Goal: Task Accomplishment & Management: Manage account settings

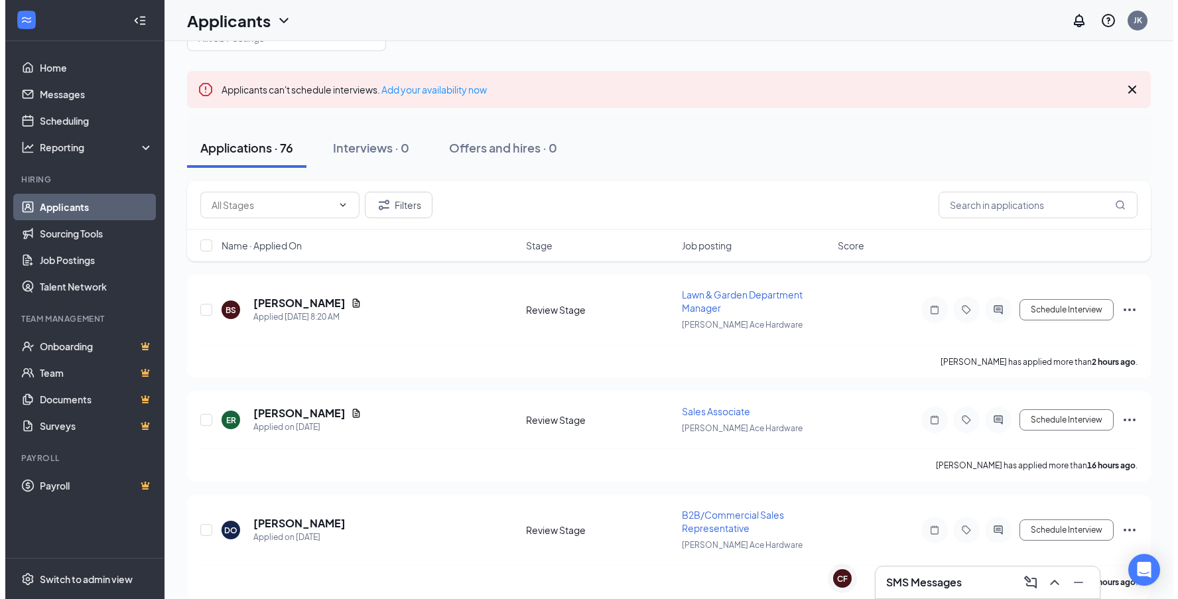
scroll to position [66, 0]
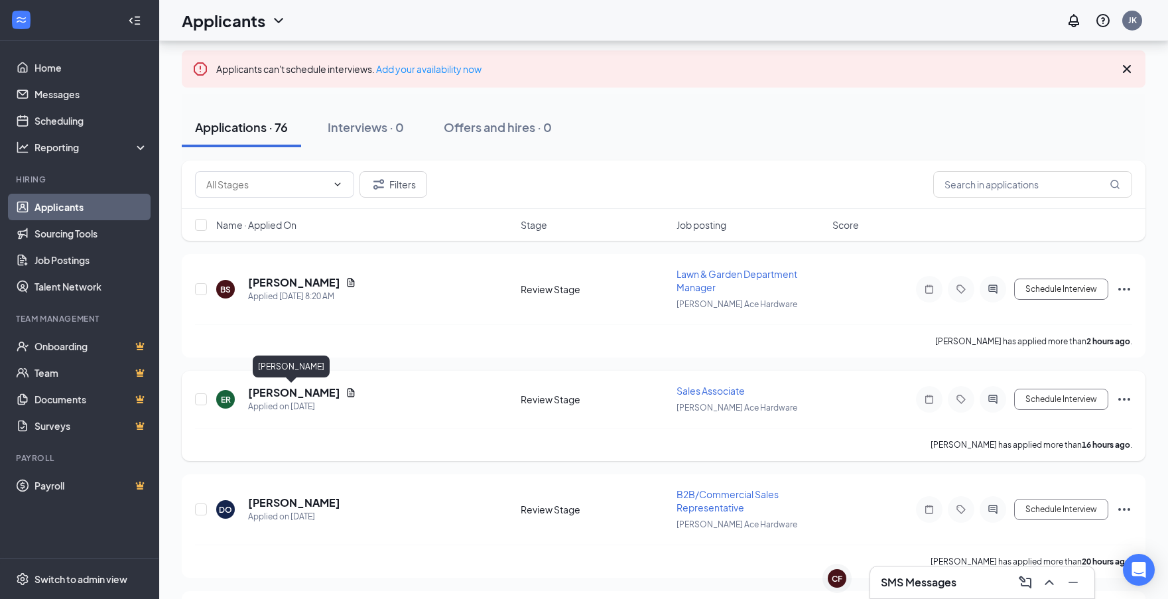
click at [270, 395] on h5 "[PERSON_NAME]" at bounding box center [294, 392] width 92 height 15
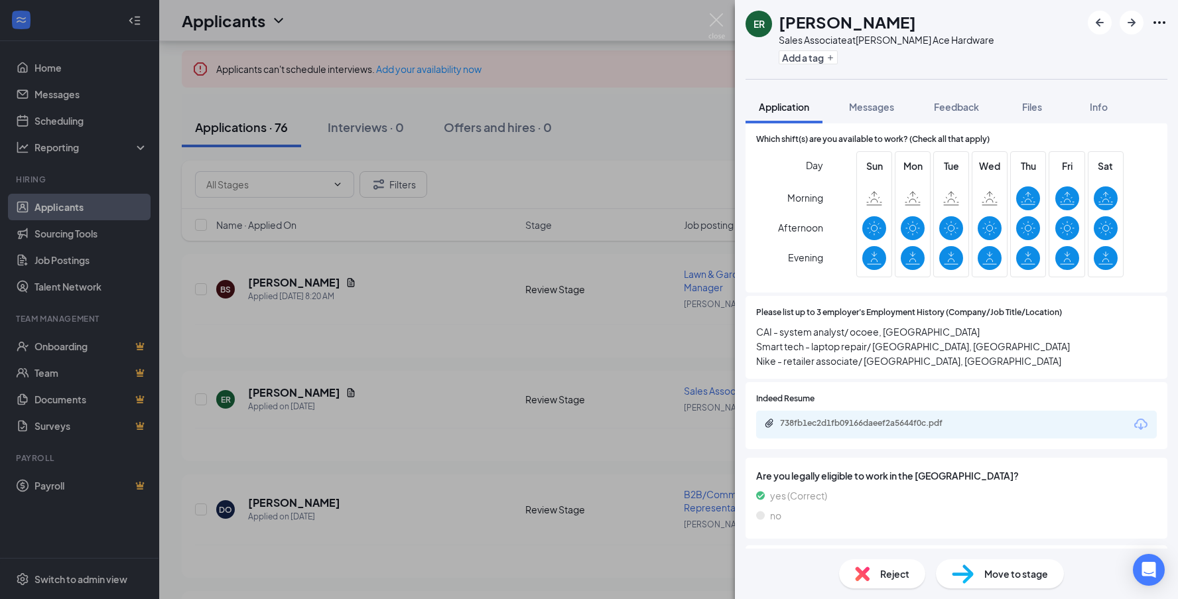
scroll to position [729, 0]
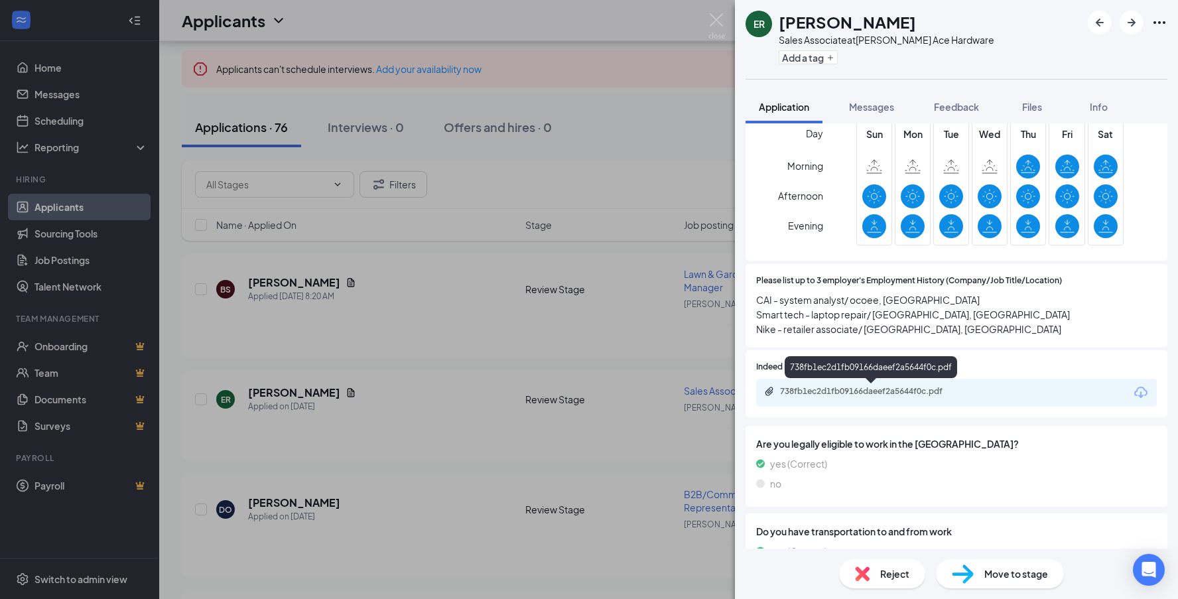
click at [885, 395] on div "738fb1ec2d1fb09166daeef2a5644f0c.pdf" at bounding box center [873, 391] width 186 height 11
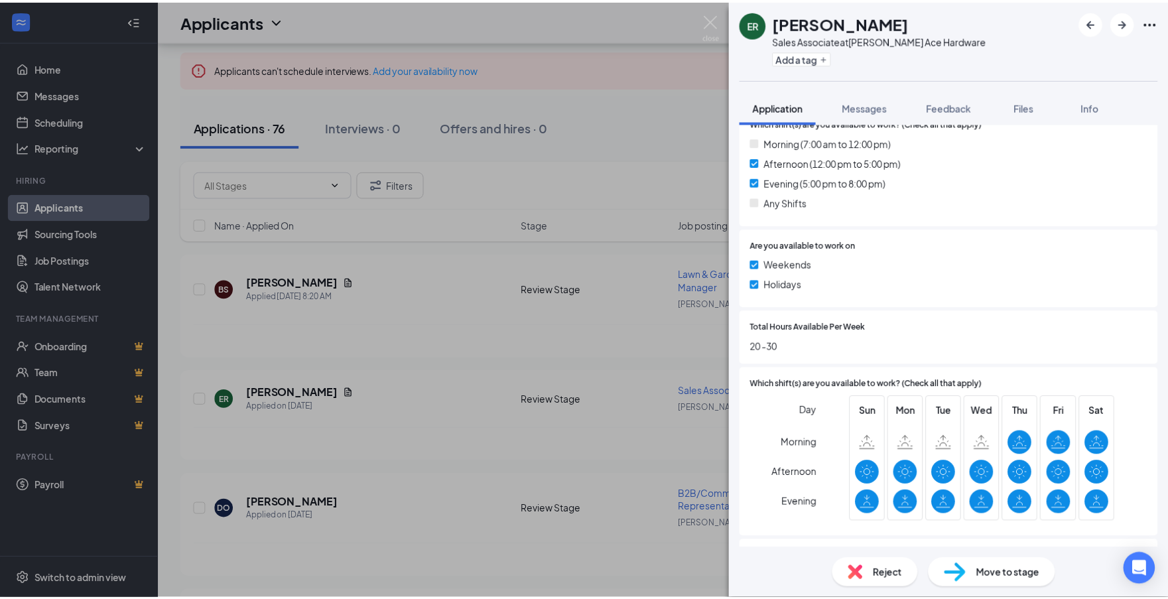
scroll to position [464, 0]
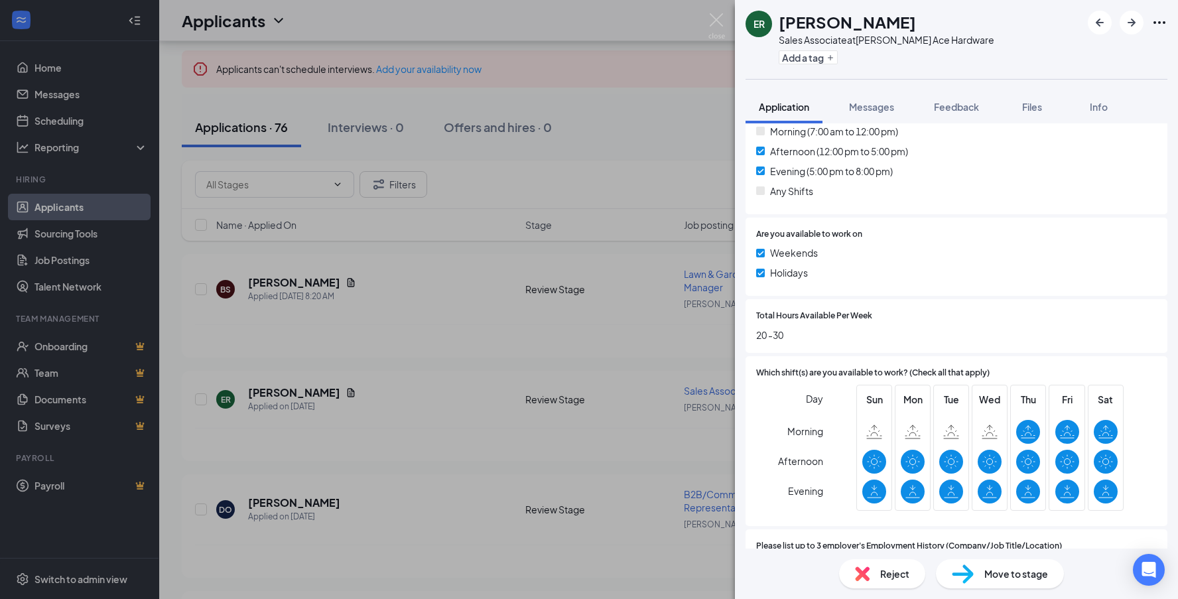
click at [637, 436] on div "ER [PERSON_NAME] Sales Associate at [PERSON_NAME] Ace Hardware Add a tag Applic…" at bounding box center [589, 299] width 1178 height 599
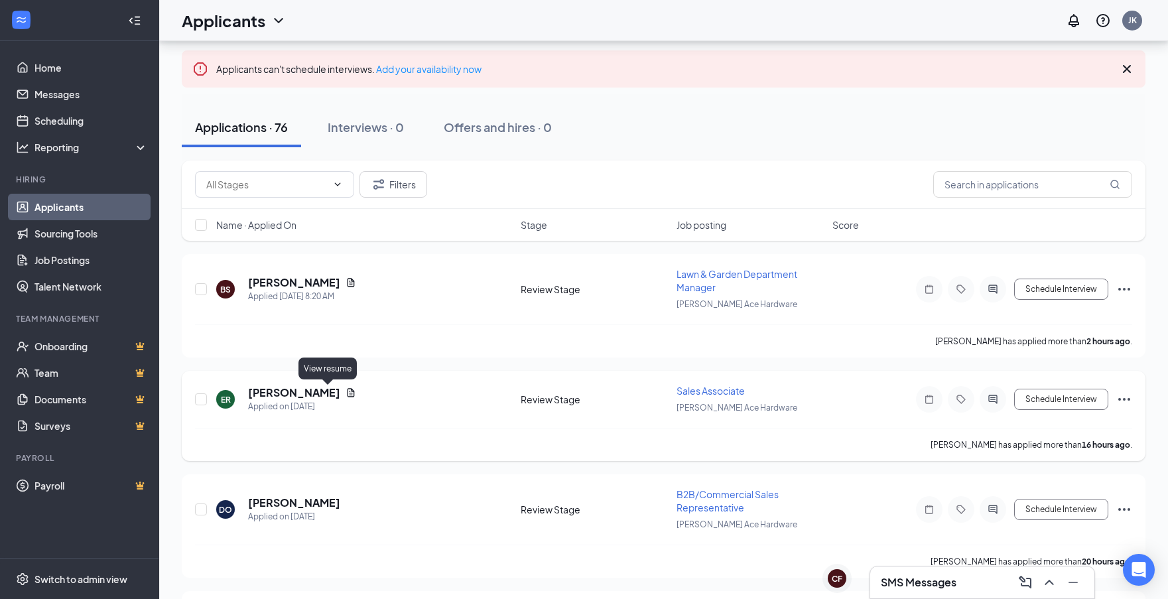
click at [345, 393] on icon "Document" at bounding box center [350, 392] width 11 height 11
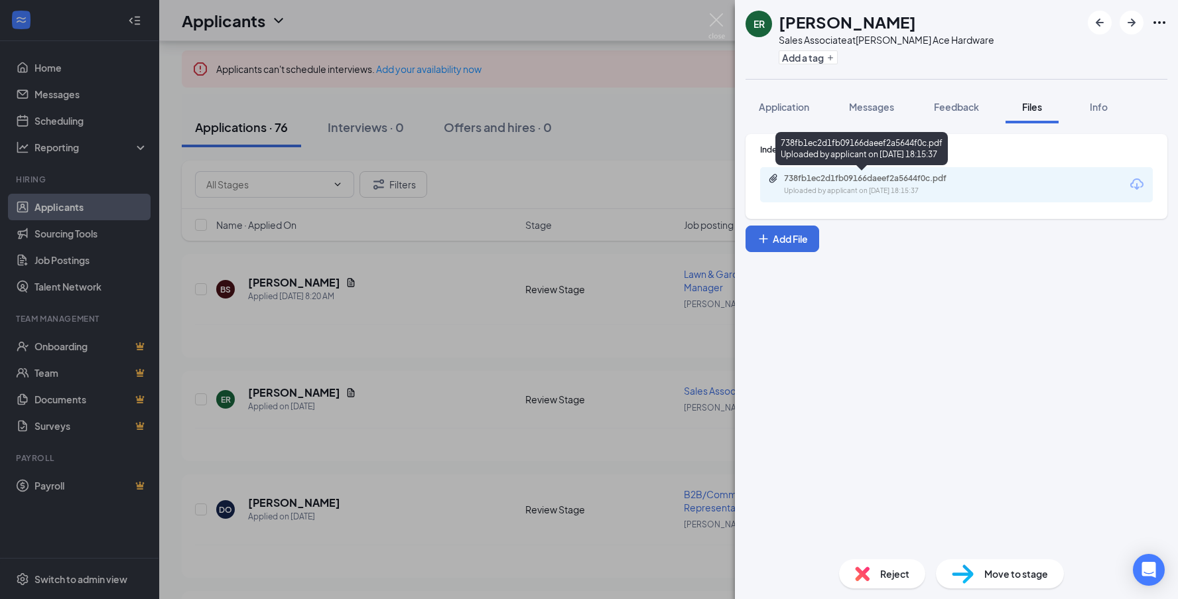
click at [867, 181] on div "738fb1ec2d1fb09166daeef2a5644f0c.pdf" at bounding box center [877, 178] width 186 height 11
click at [648, 189] on div "ER [PERSON_NAME] Sales Associate at [PERSON_NAME] Ace Hardware Add a tag Applic…" at bounding box center [589, 299] width 1178 height 599
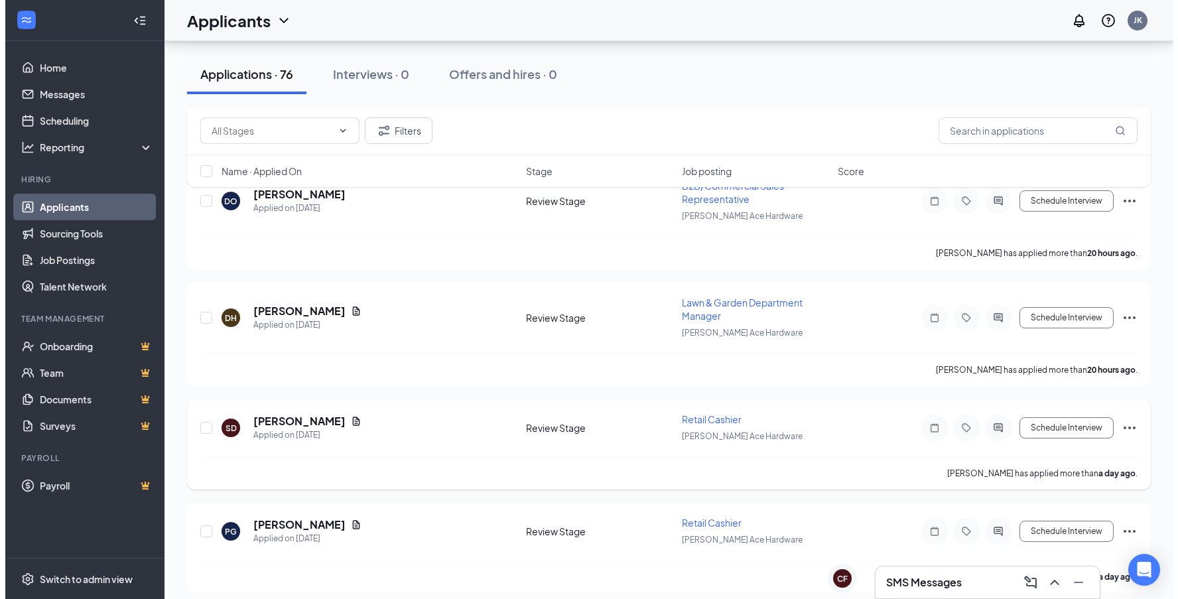
scroll to position [398, 0]
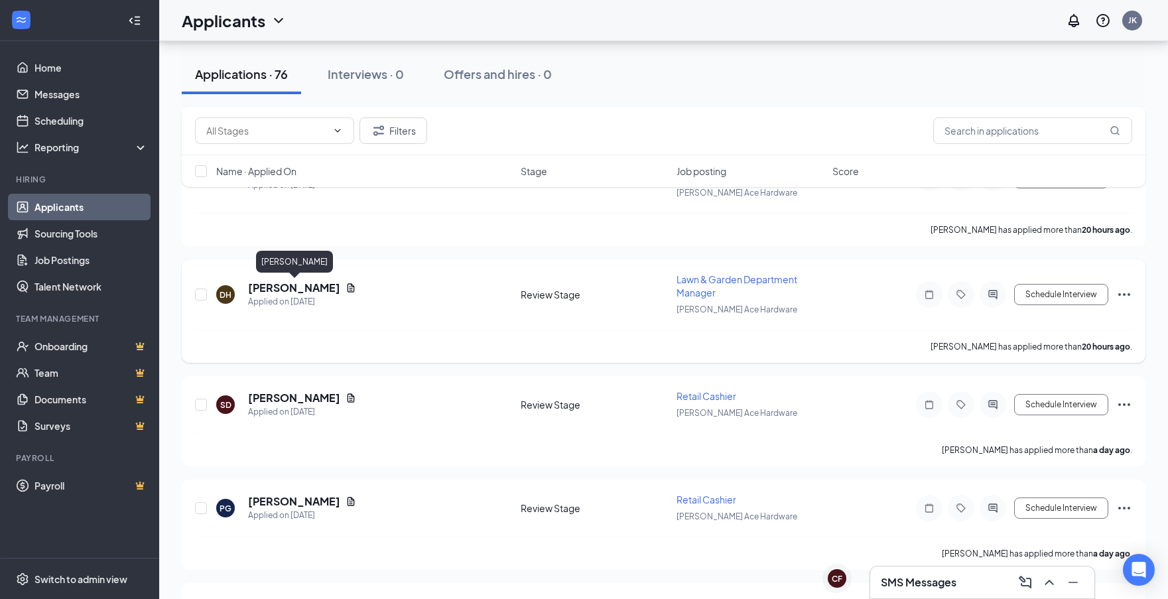
click at [304, 284] on h5 "[PERSON_NAME]" at bounding box center [294, 287] width 92 height 15
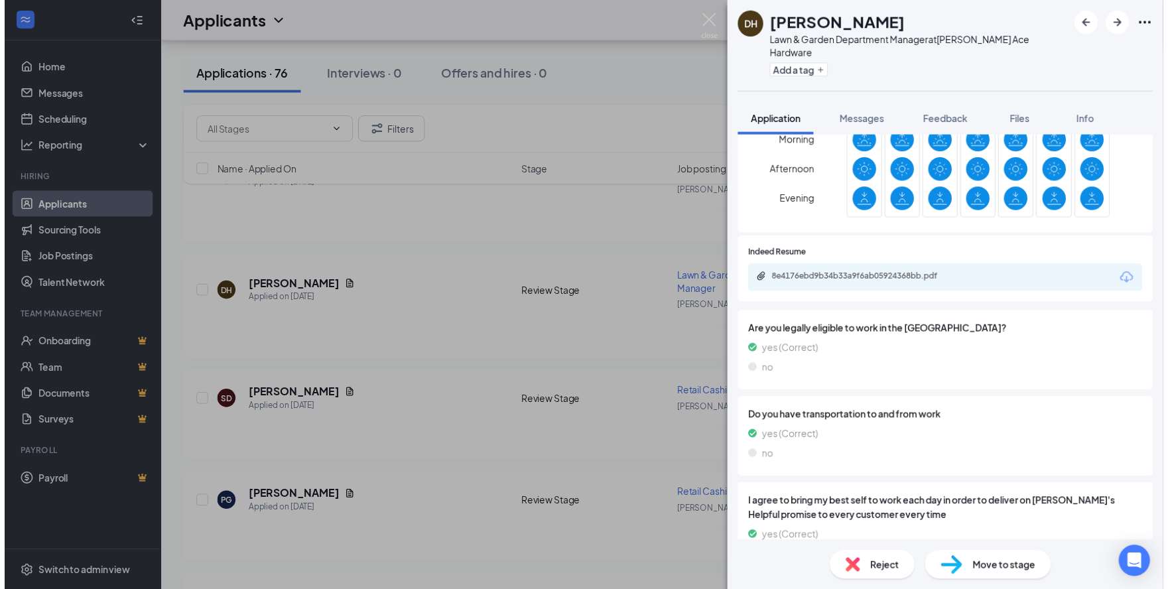
scroll to position [729, 0]
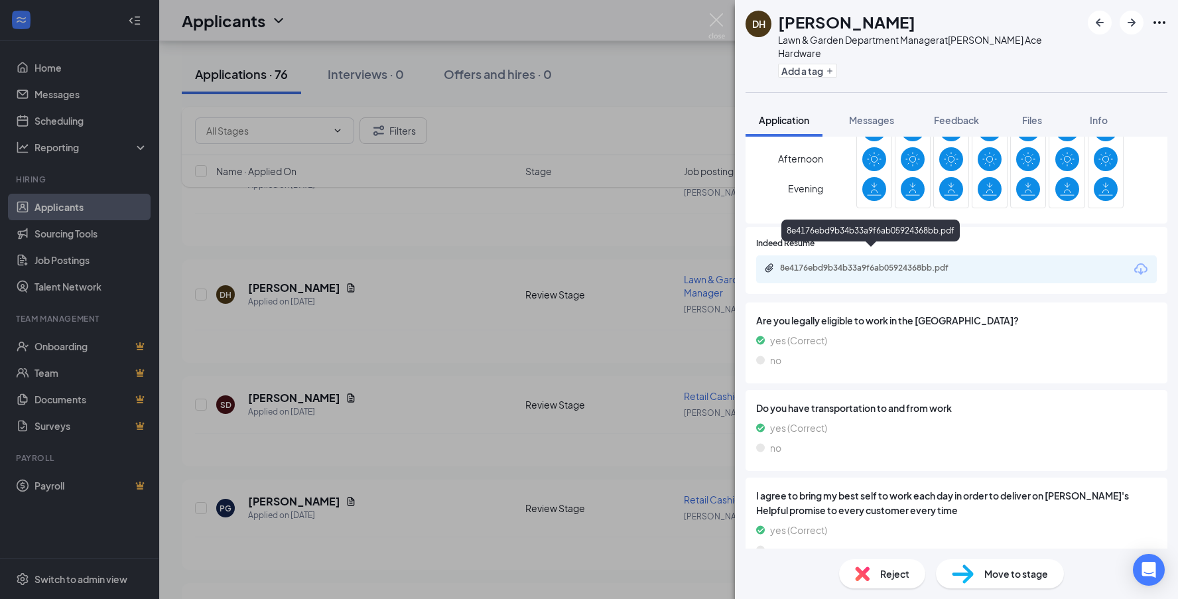
click at [878, 263] on div "8e4176ebd9b34b33a9f6ab05924368bb.pdf" at bounding box center [873, 268] width 186 height 11
click at [460, 407] on div "DH [PERSON_NAME] Lawn & Garden Department Manager at [PERSON_NAME] Ace Hardware…" at bounding box center [589, 299] width 1178 height 599
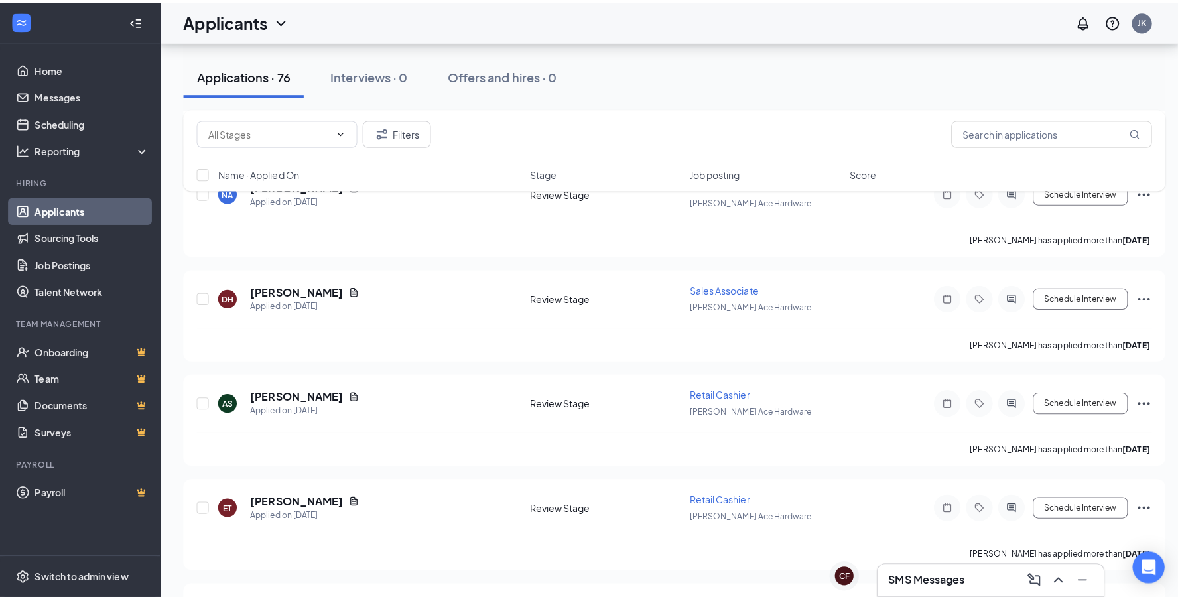
scroll to position [2453, 0]
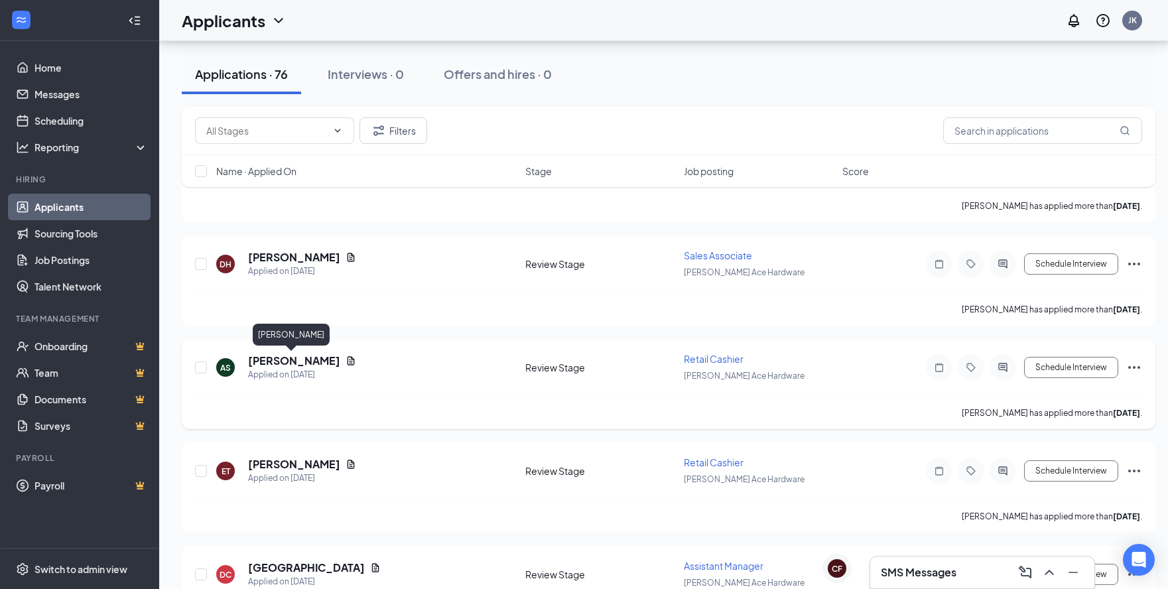
click at [300, 363] on h5 "[PERSON_NAME]" at bounding box center [294, 360] width 92 height 15
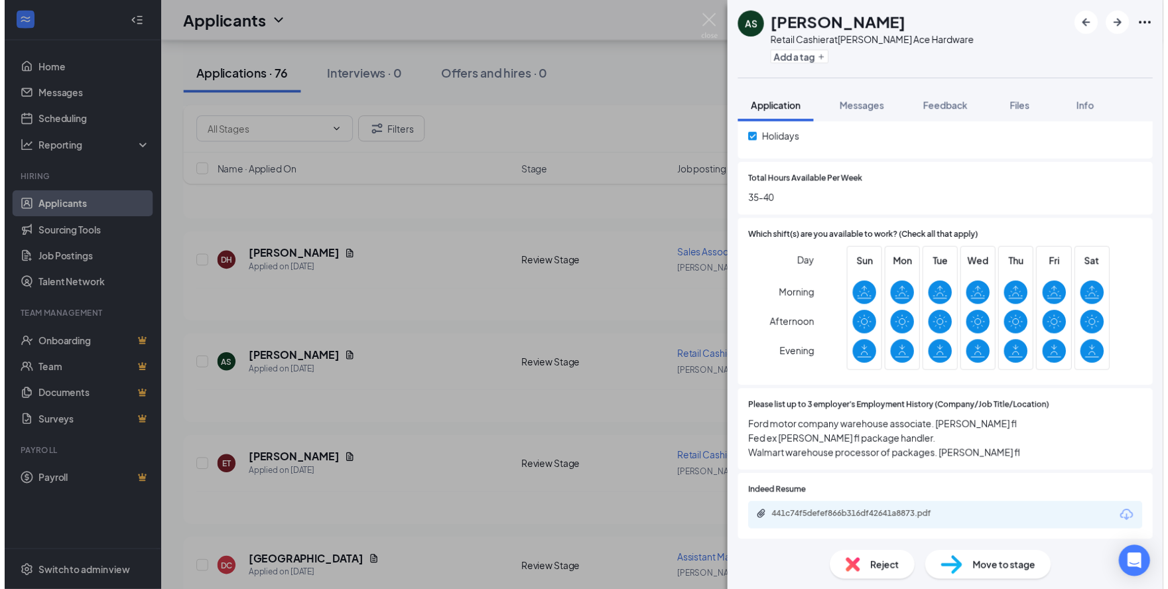
scroll to position [597, 0]
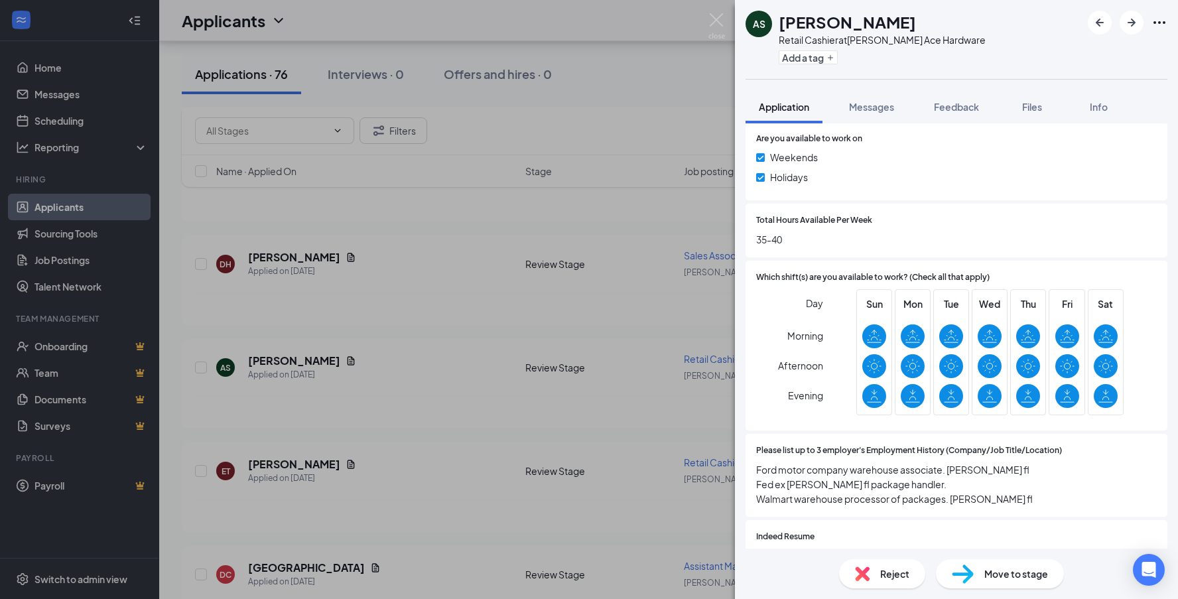
click at [426, 461] on div "AS [PERSON_NAME] Retail Cashier at [PERSON_NAME] Ace Hardware Add a tag Applica…" at bounding box center [589, 299] width 1178 height 599
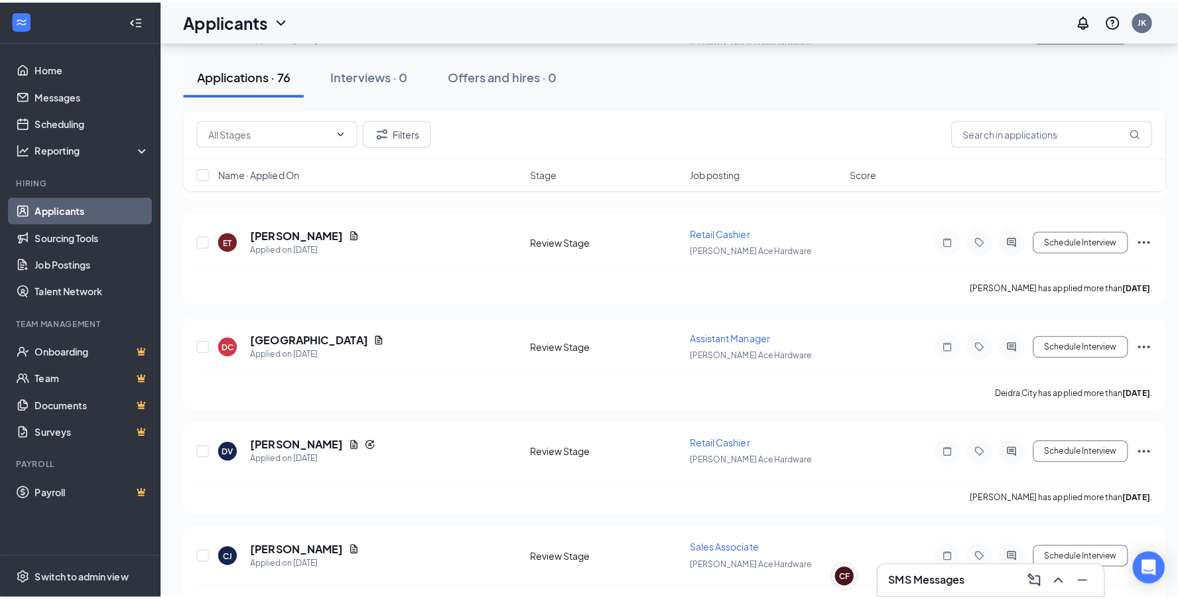
scroll to position [2718, 0]
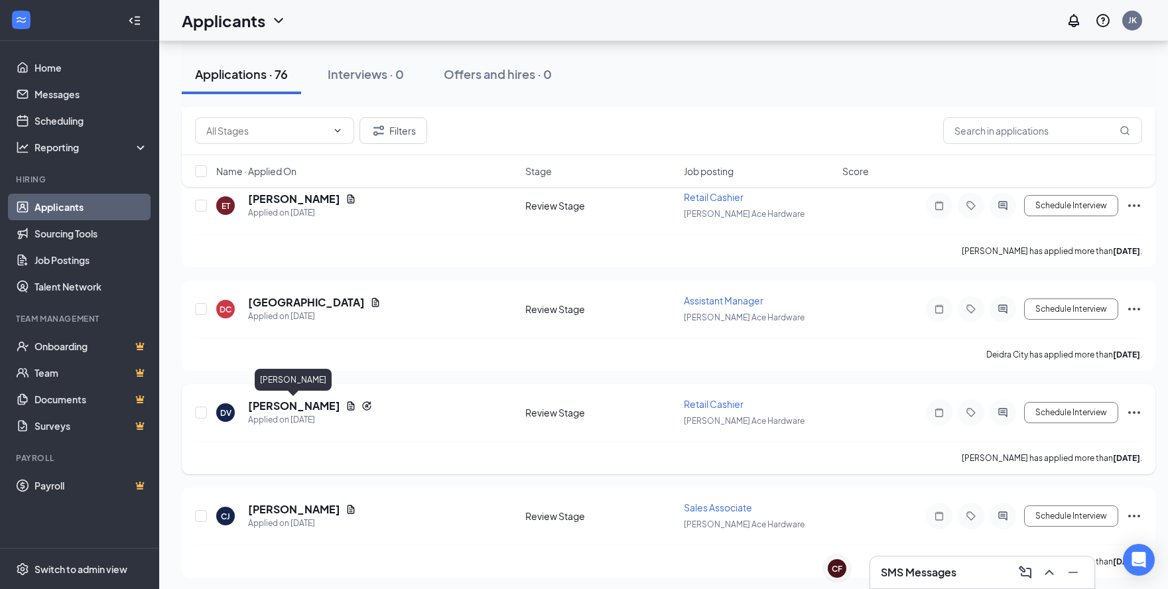
click at [306, 402] on h5 "[PERSON_NAME]" at bounding box center [294, 405] width 92 height 15
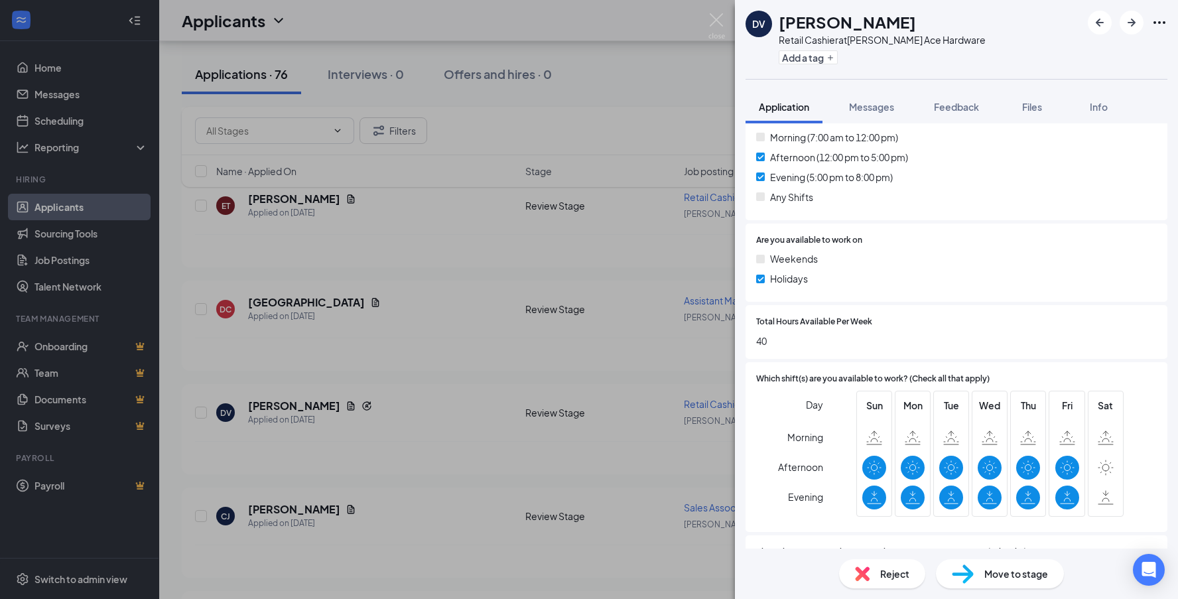
scroll to position [464, 0]
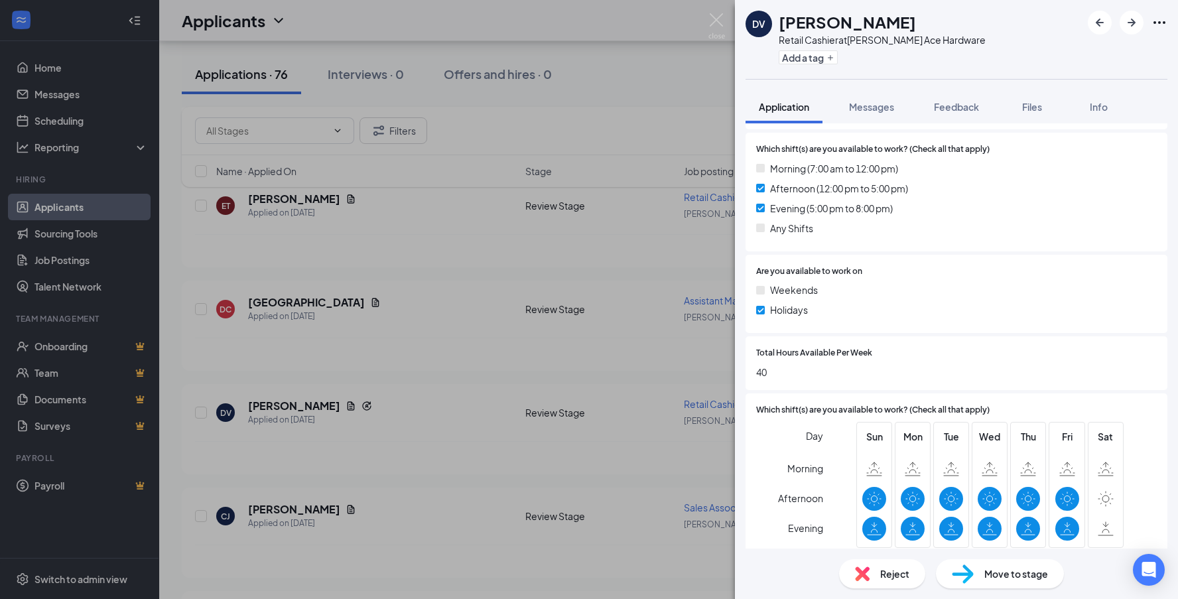
click at [459, 320] on div "DV [PERSON_NAME] Retail Cashier at [PERSON_NAME] Ace Hardware Add a tag Applica…" at bounding box center [589, 299] width 1178 height 599
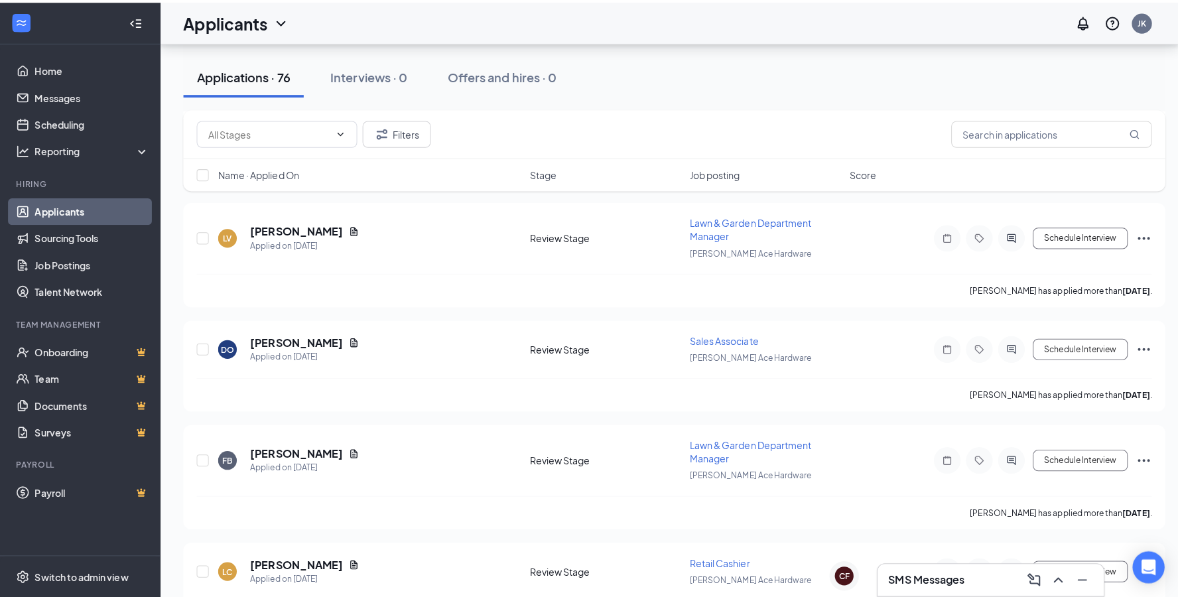
scroll to position [862, 0]
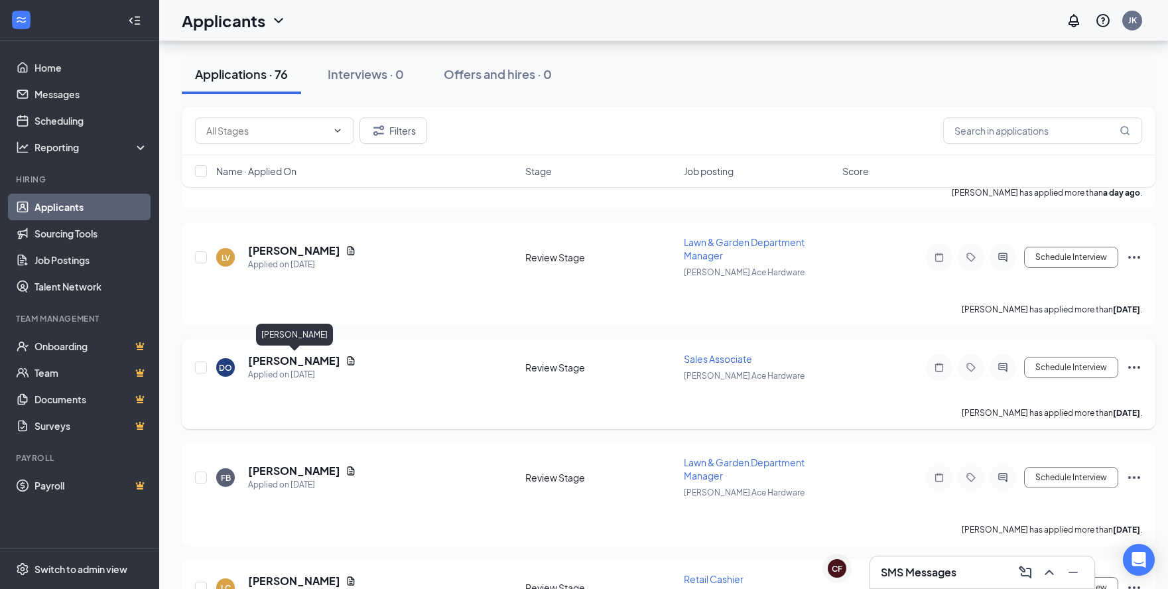
click at [272, 358] on h5 "[PERSON_NAME]" at bounding box center [294, 360] width 92 height 15
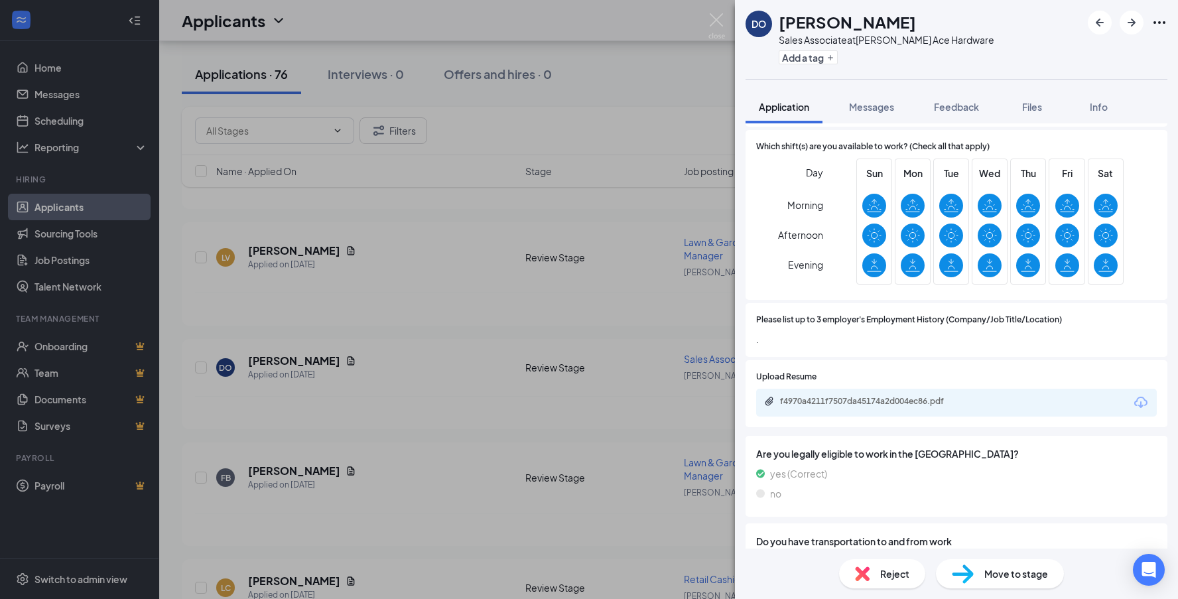
scroll to position [599, 0]
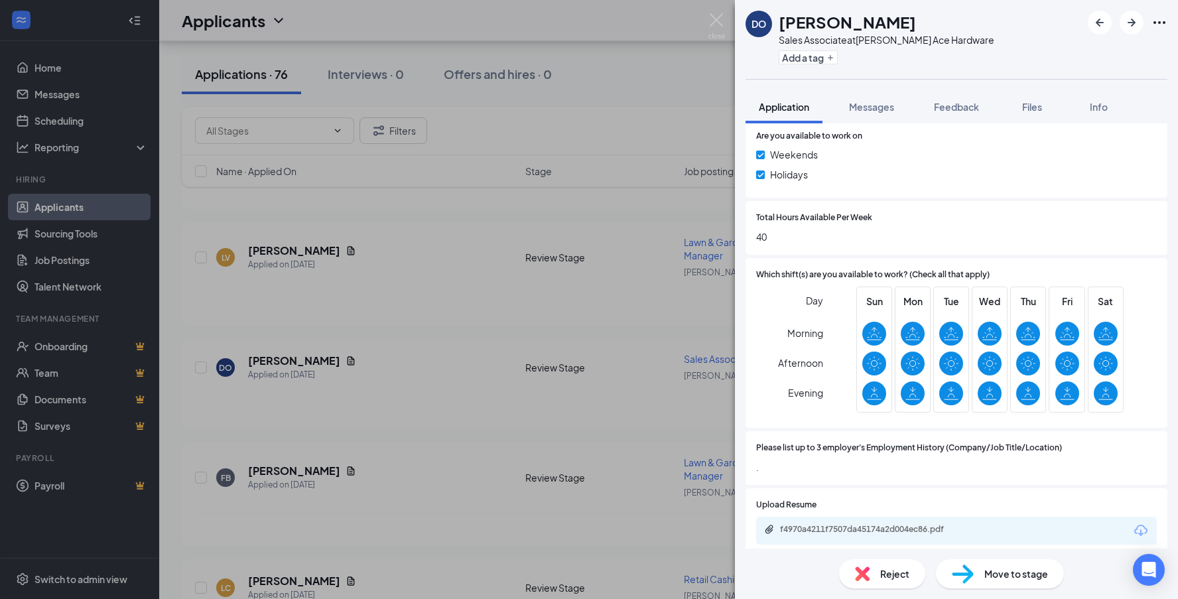
click at [418, 503] on div "DO [PERSON_NAME] Sales Associate at [PERSON_NAME] Ace Hardware Add a tag Applic…" at bounding box center [589, 299] width 1178 height 599
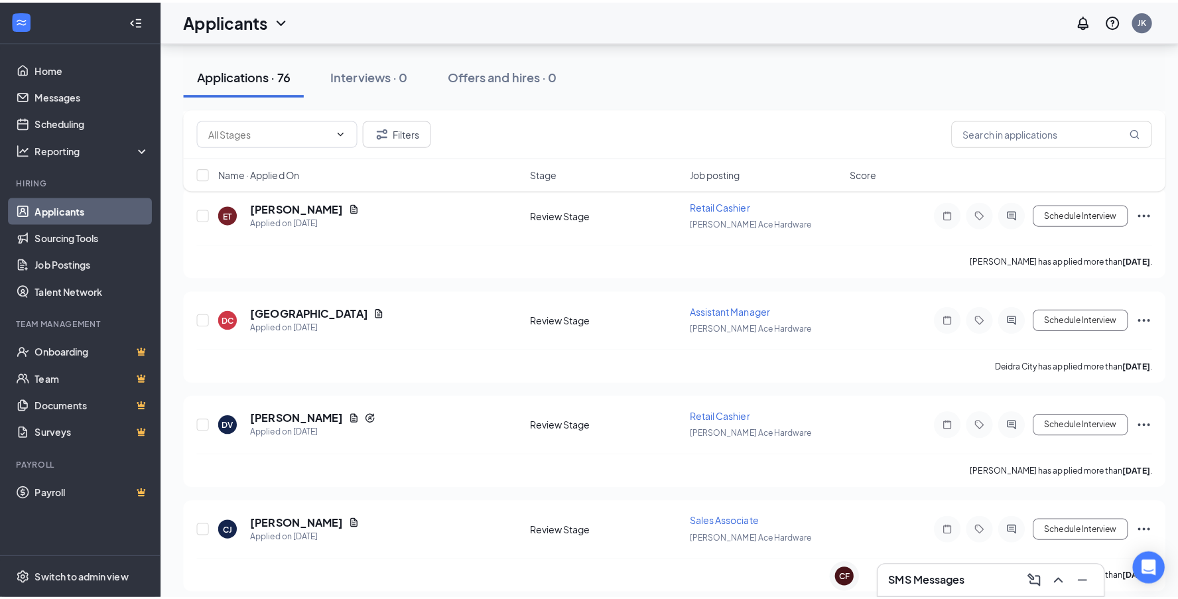
scroll to position [2851, 0]
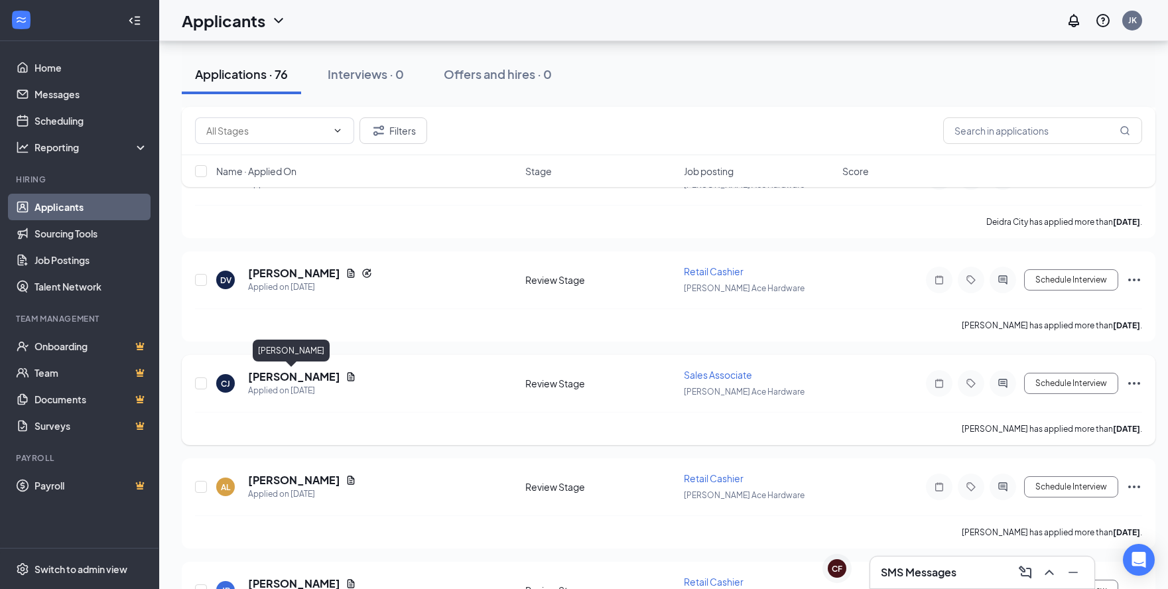
click at [308, 373] on h5 "[PERSON_NAME]" at bounding box center [294, 376] width 92 height 15
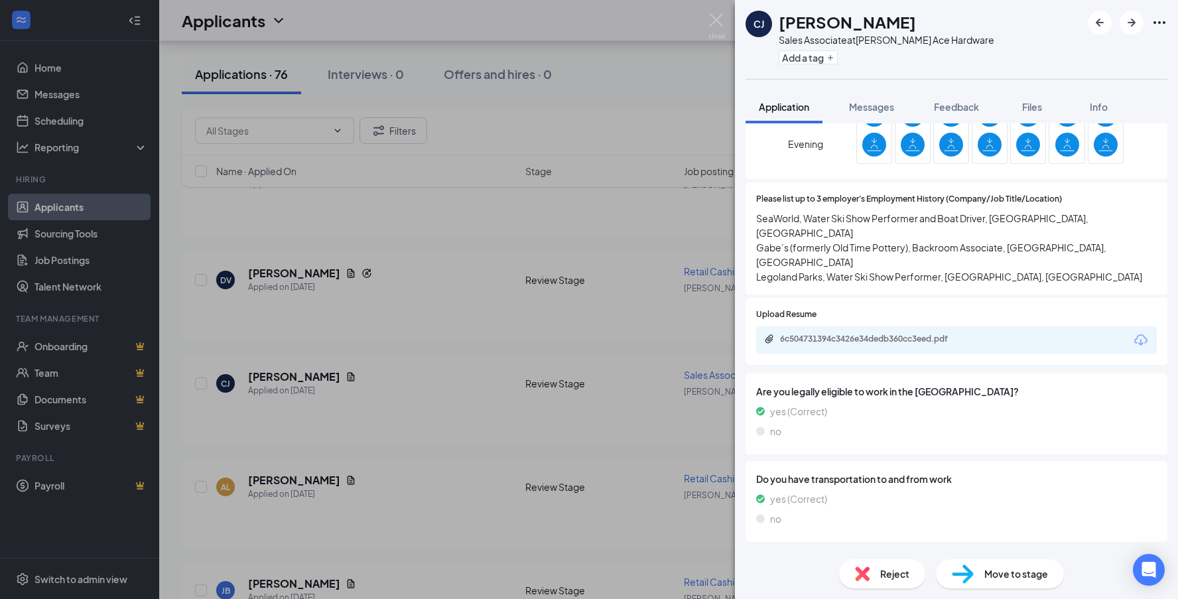
scroll to position [928, 0]
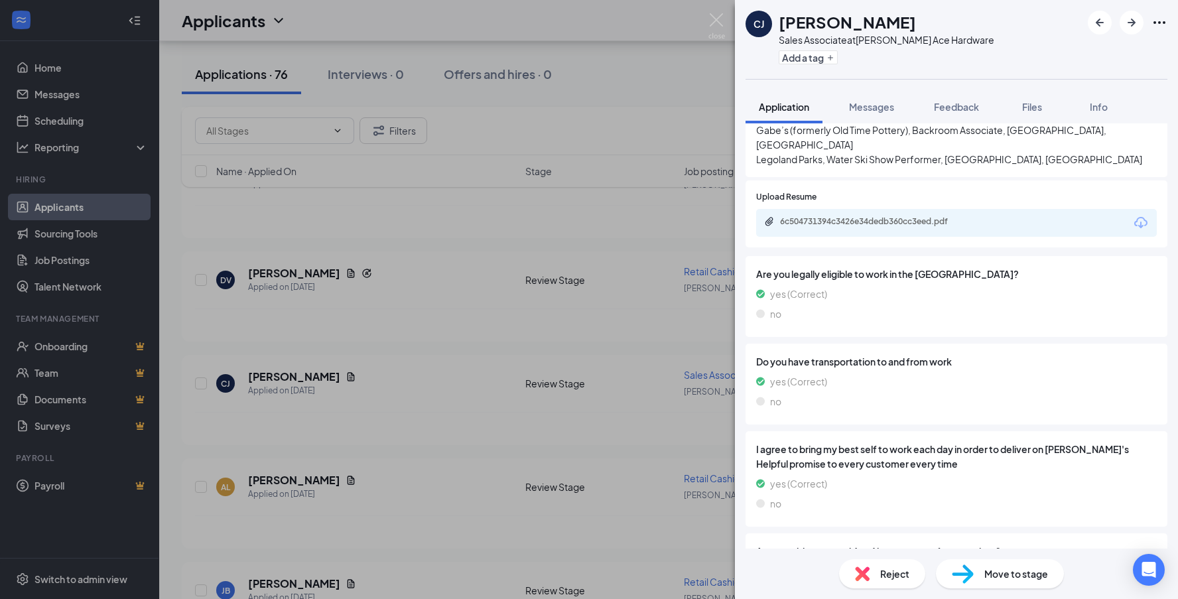
click at [401, 485] on div "[PERSON_NAME] [PERSON_NAME] Sales Associate at [PERSON_NAME] Ace Hardware Add a…" at bounding box center [589, 299] width 1178 height 599
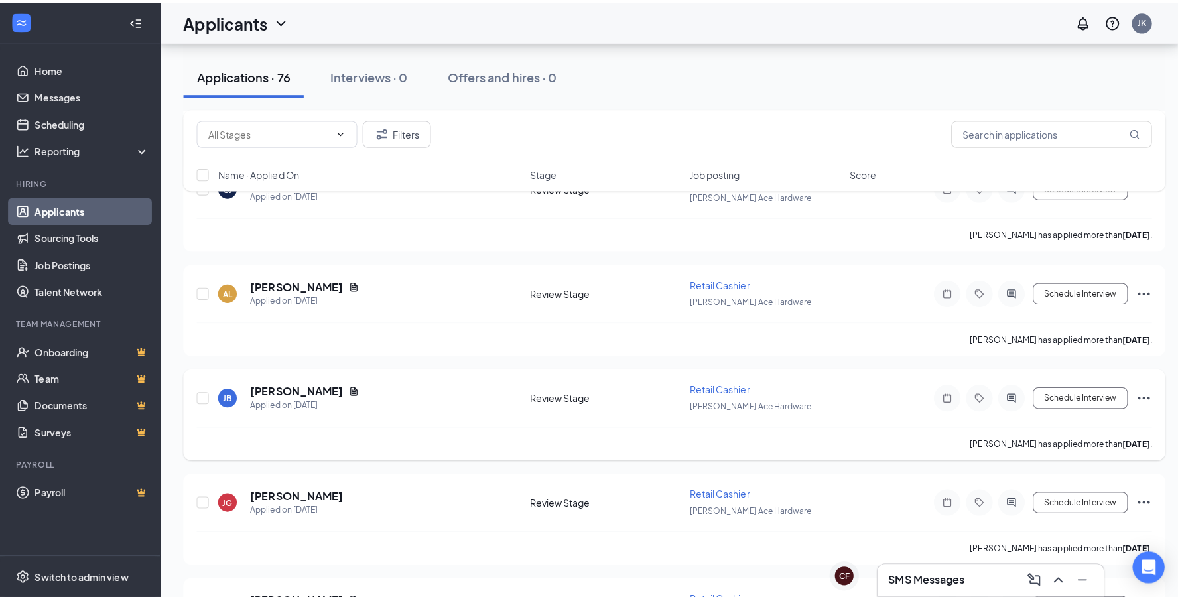
scroll to position [3050, 0]
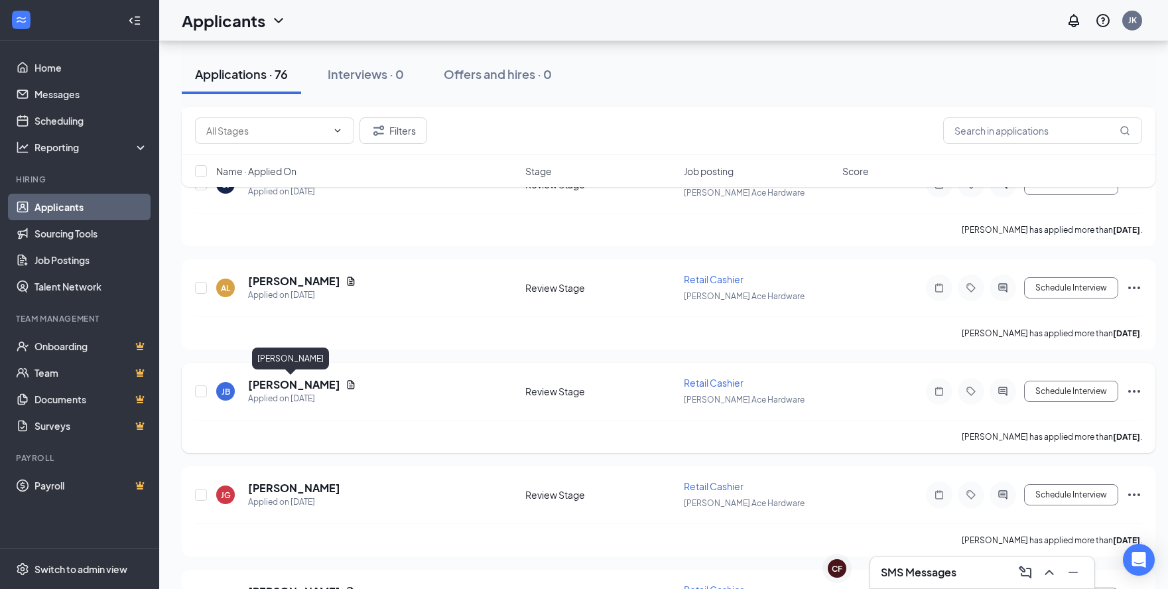
click at [288, 379] on h5 "[PERSON_NAME]" at bounding box center [294, 384] width 92 height 15
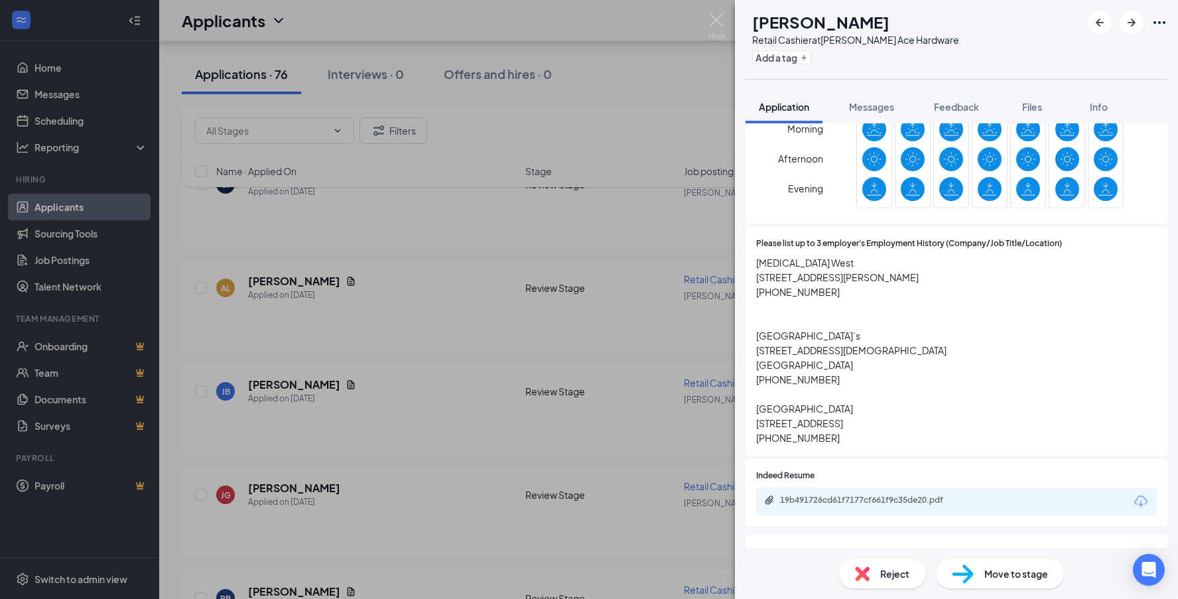
scroll to position [729, 0]
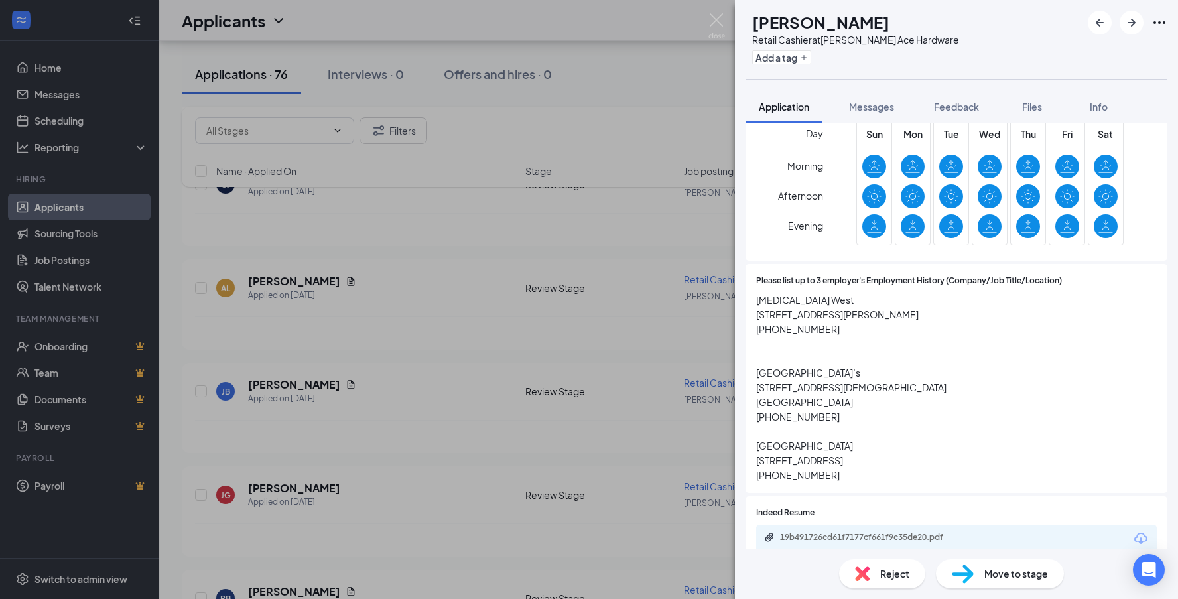
click at [387, 452] on div "JB [PERSON_NAME] Retail Cashier at [PERSON_NAME] Ace Hardware Add a tag Applica…" at bounding box center [589, 299] width 1178 height 599
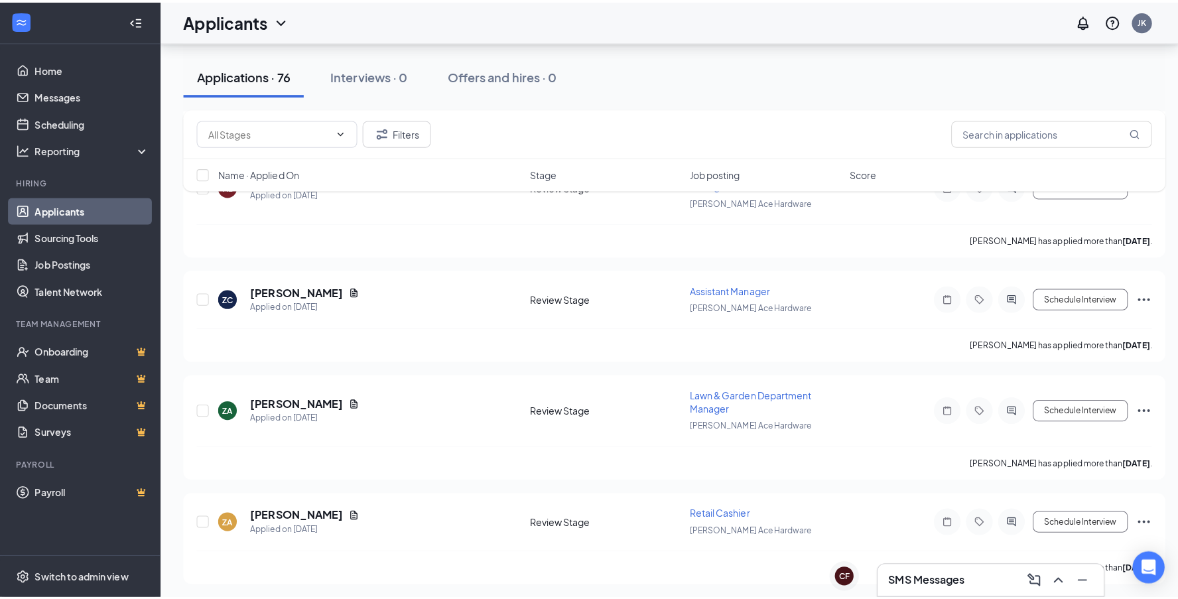
scroll to position [3846, 0]
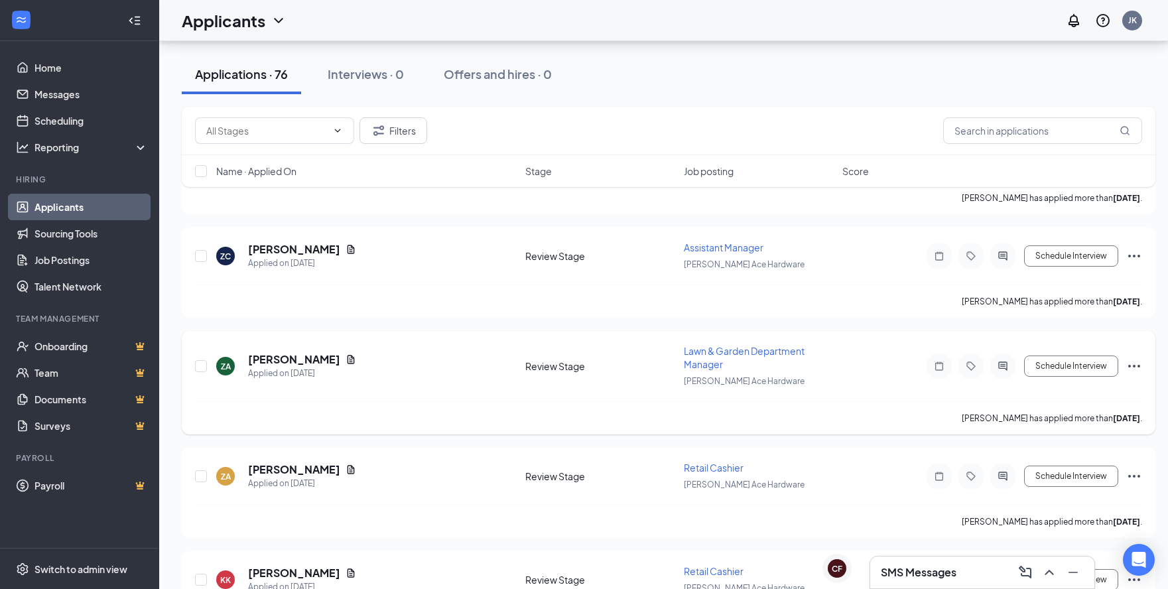
click at [296, 351] on div "ZA [PERSON_NAME] Applied on [DATE] Review Stage Lawn & Garden Department Manage…" at bounding box center [668, 372] width 947 height 57
click at [268, 465] on h5 "[PERSON_NAME]" at bounding box center [294, 469] width 92 height 15
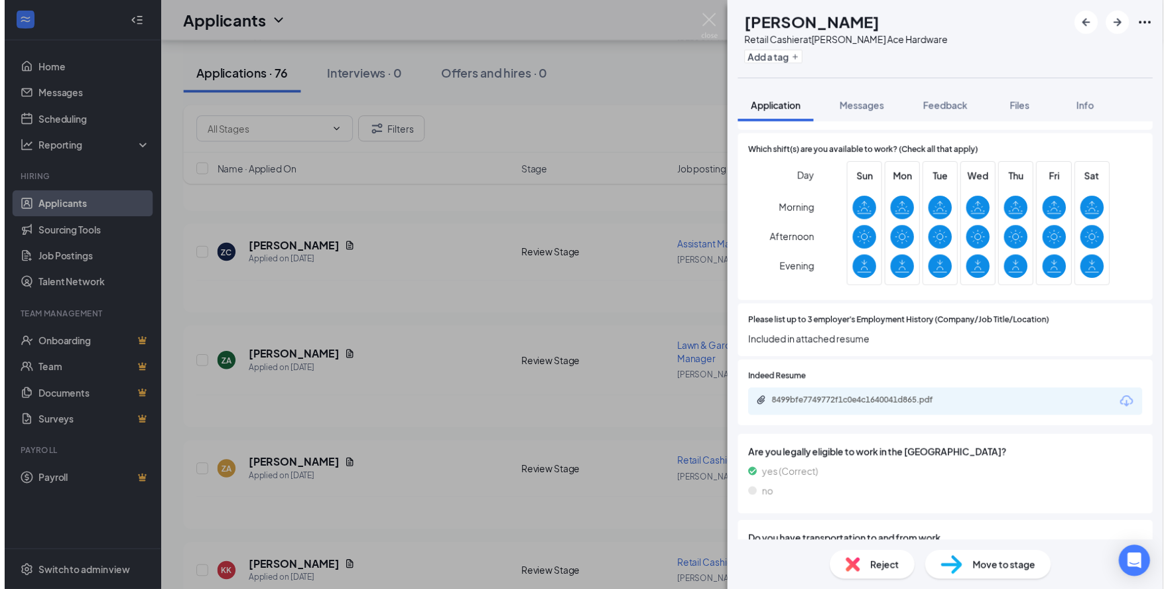
scroll to position [729, 0]
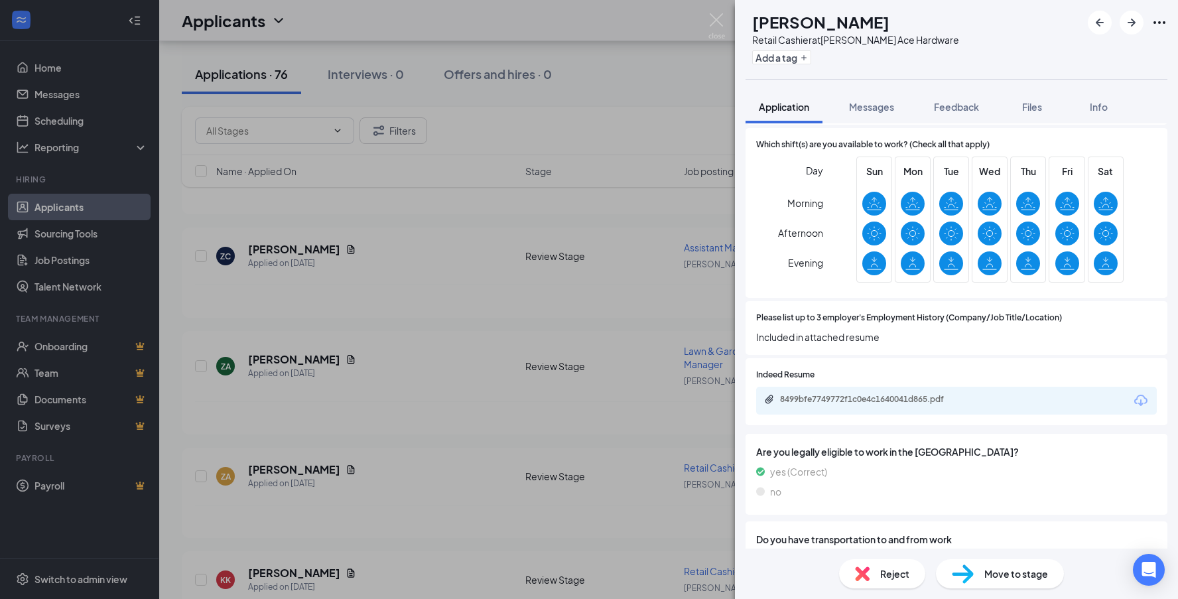
click at [428, 443] on div "ZA [PERSON_NAME] Retail Cashier at [PERSON_NAME] Ace Hardware Add a tag Applica…" at bounding box center [589, 299] width 1178 height 599
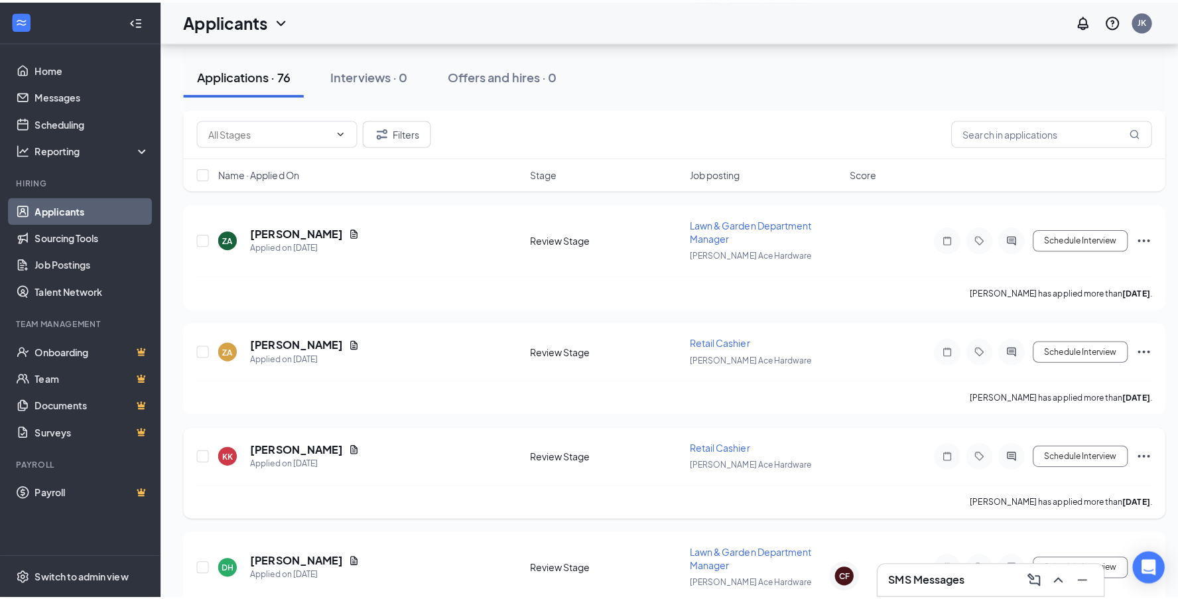
scroll to position [3978, 0]
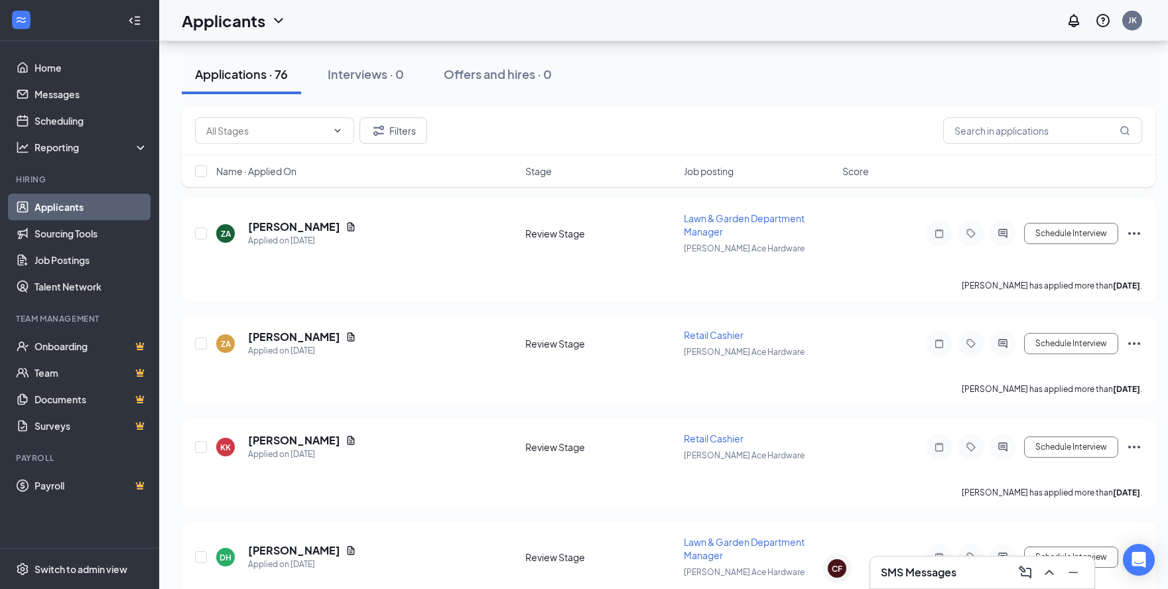
click at [992, 569] on div "SMS Messages" at bounding box center [982, 572] width 203 height 21
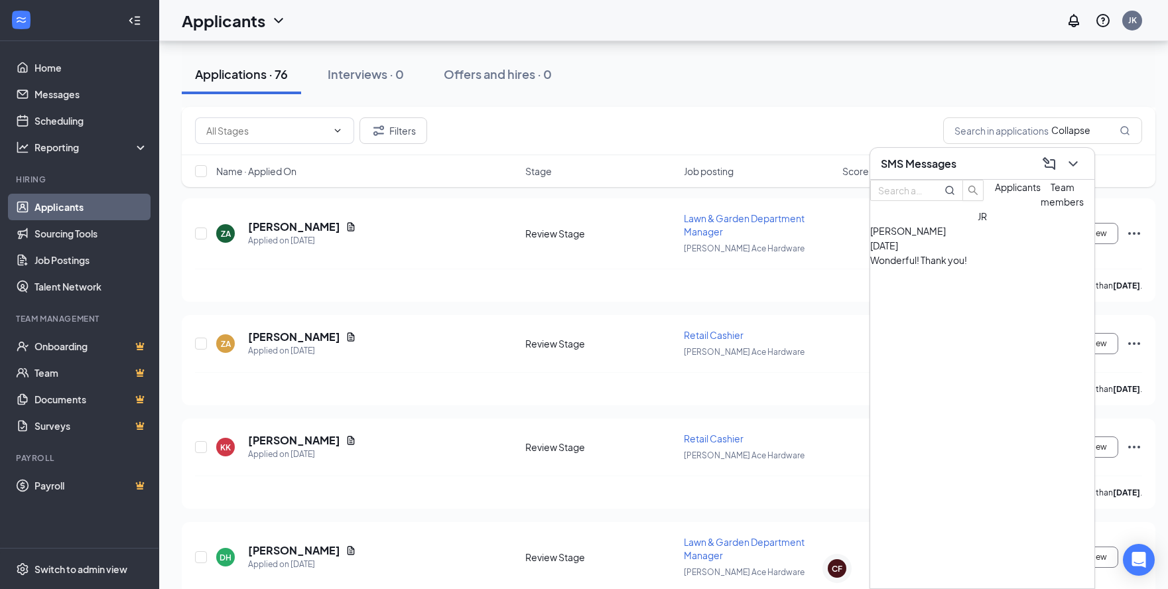
click at [1082, 162] on button at bounding box center [1072, 163] width 21 height 21
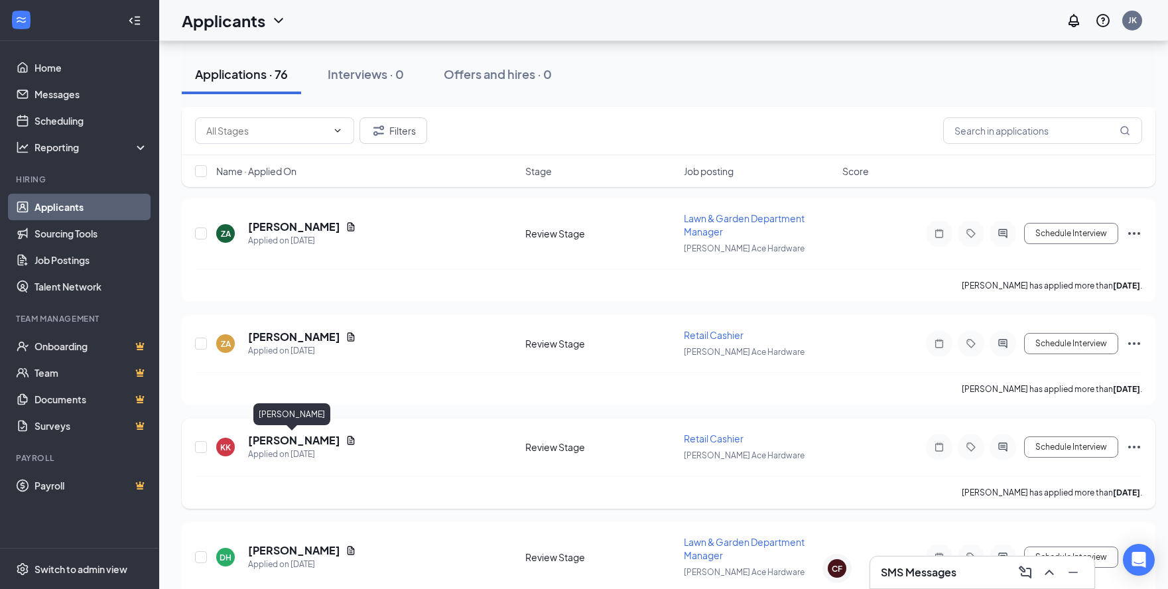
click at [283, 442] on h5 "[PERSON_NAME]" at bounding box center [294, 440] width 92 height 15
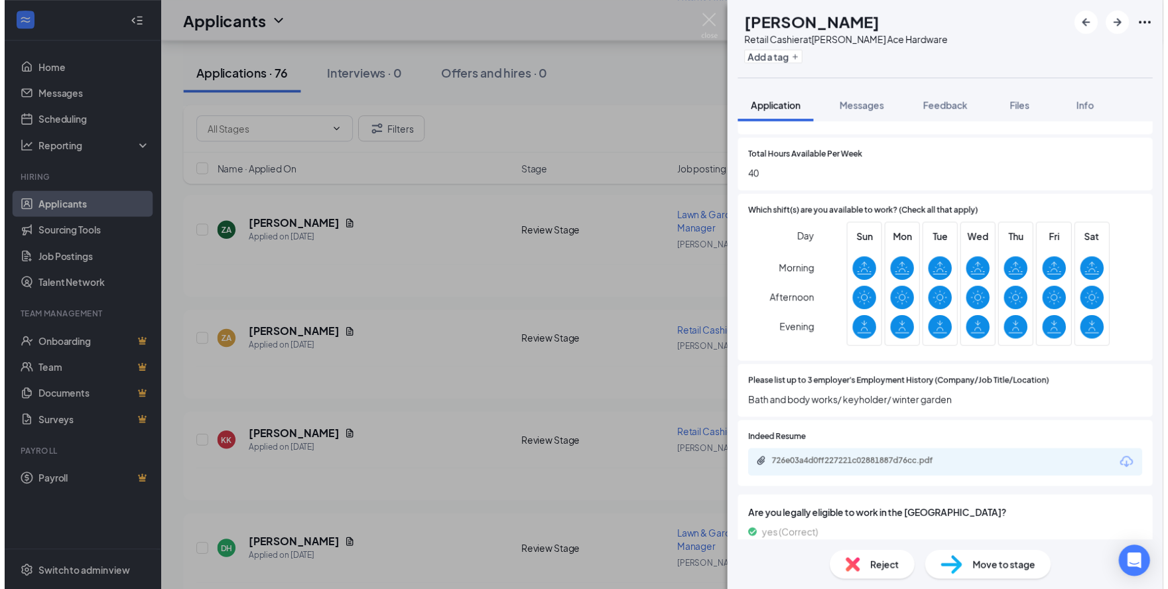
scroll to position [663, 0]
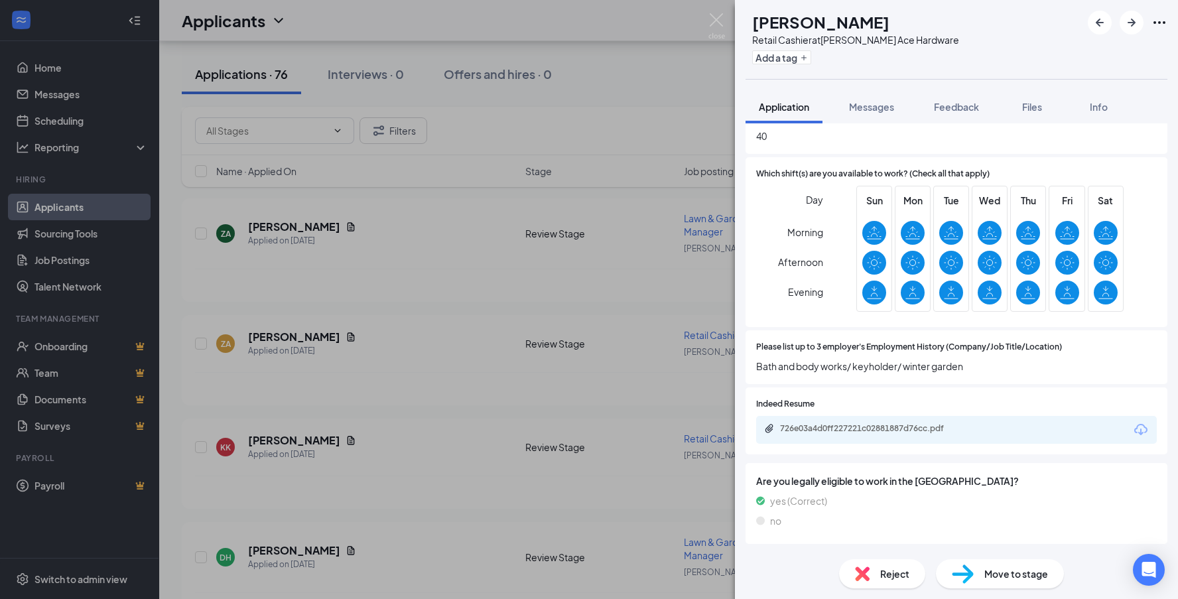
click at [410, 448] on div "KK [PERSON_NAME] Retail Cashier at [PERSON_NAME] Ace Hardware Add a tag Applica…" at bounding box center [589, 299] width 1178 height 599
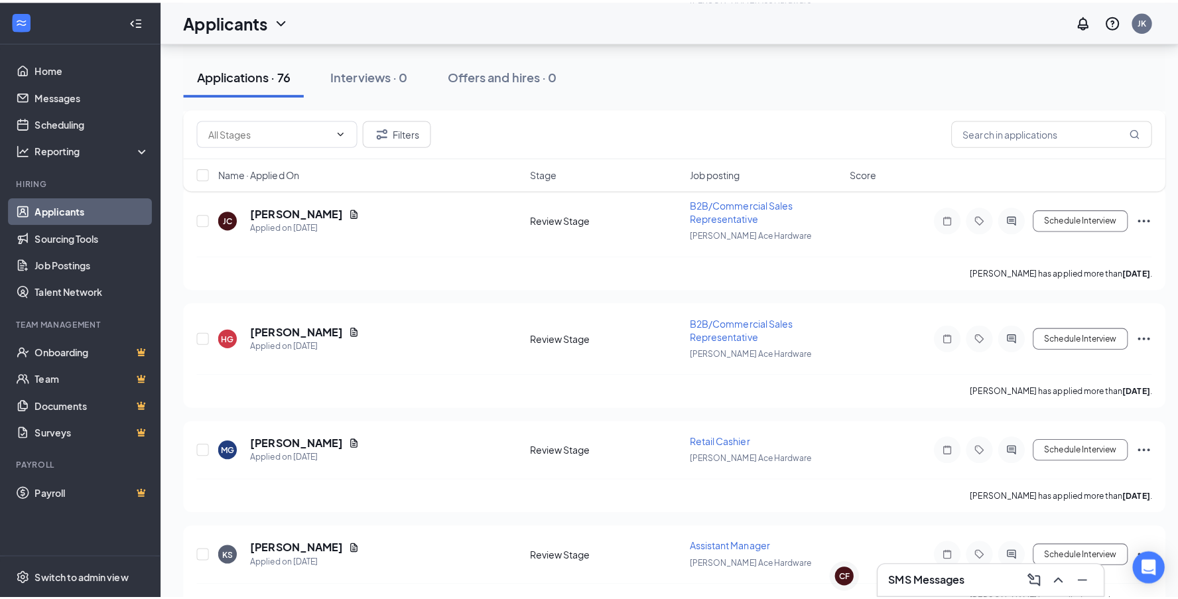
scroll to position [4575, 0]
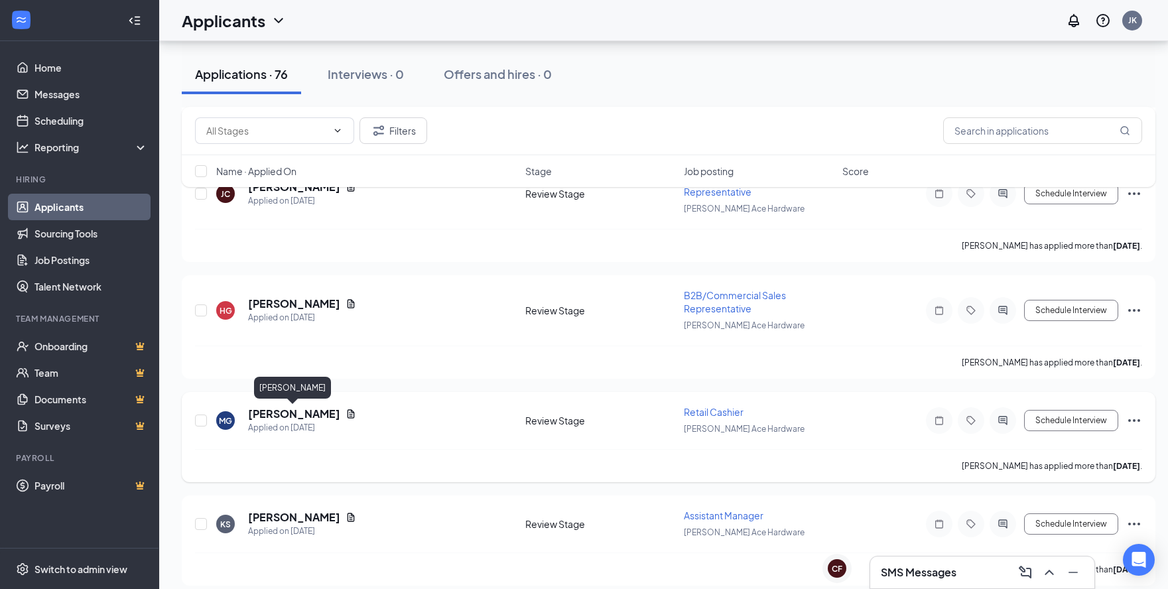
click at [317, 413] on h5 "[PERSON_NAME]" at bounding box center [294, 413] width 92 height 15
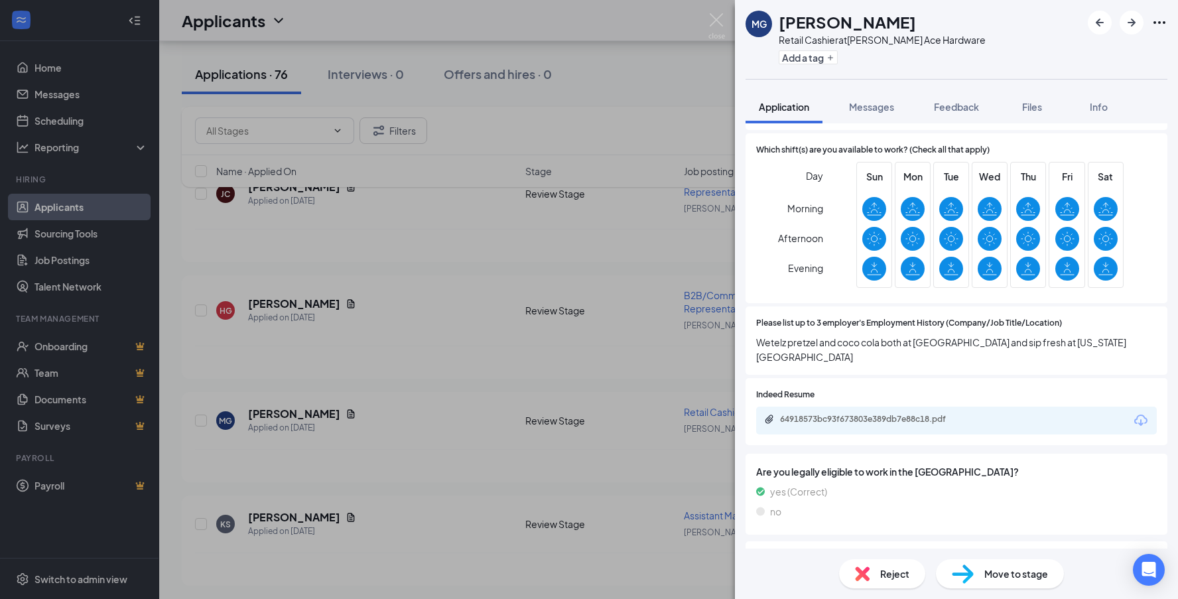
scroll to position [729, 0]
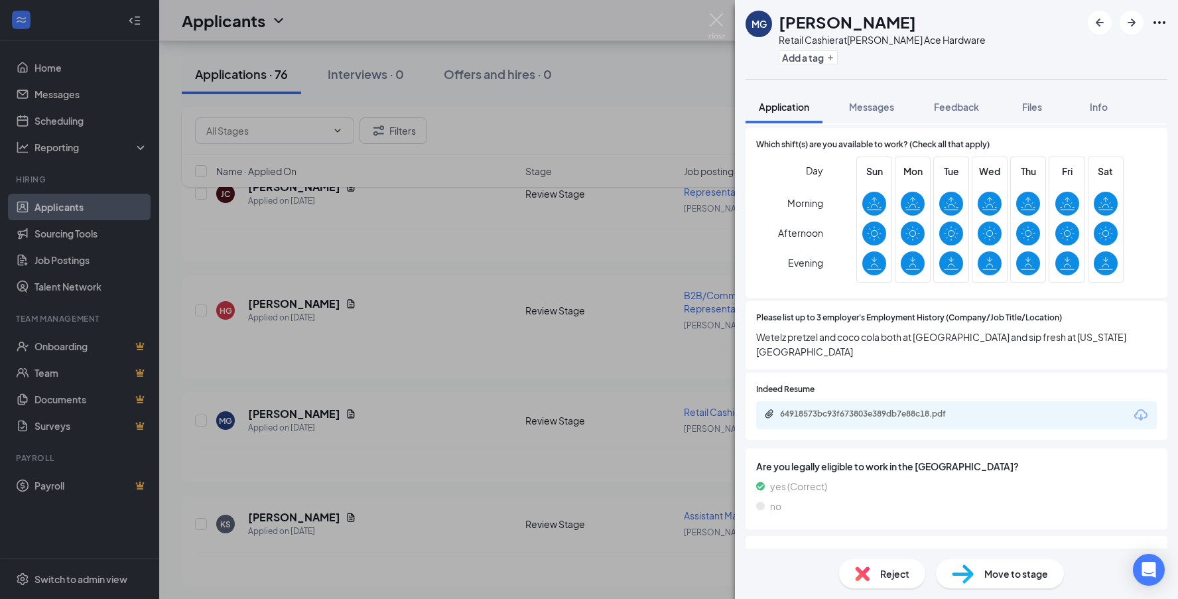
click at [485, 477] on div "MG [PERSON_NAME] Retail Cashier at [PERSON_NAME] Ace Hardware Add a tag Applica…" at bounding box center [589, 299] width 1178 height 599
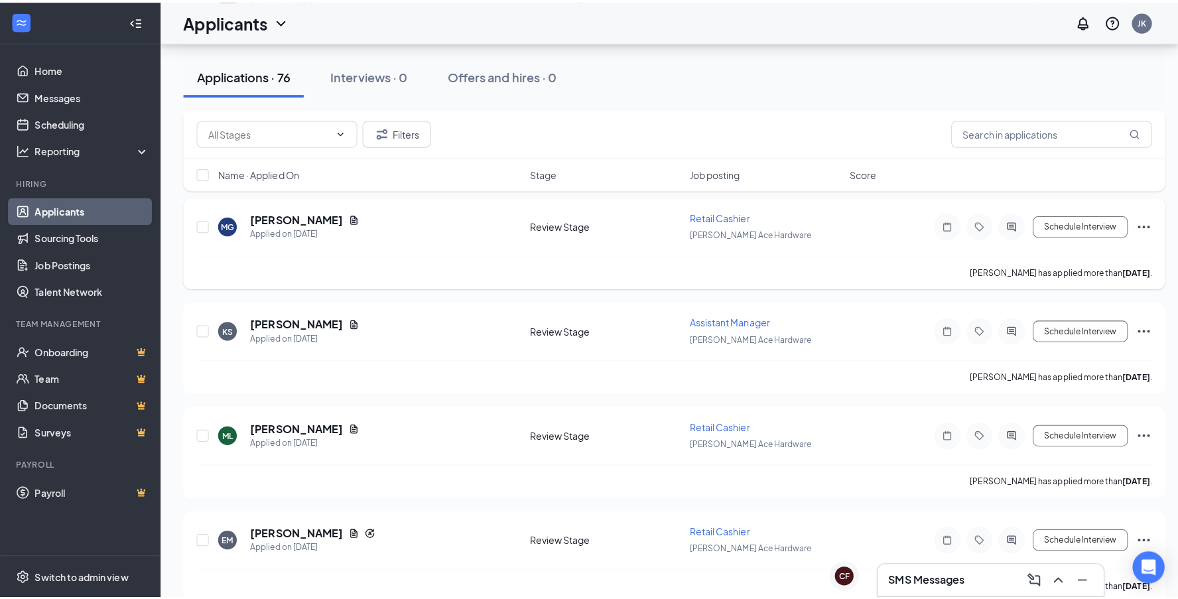
scroll to position [4774, 0]
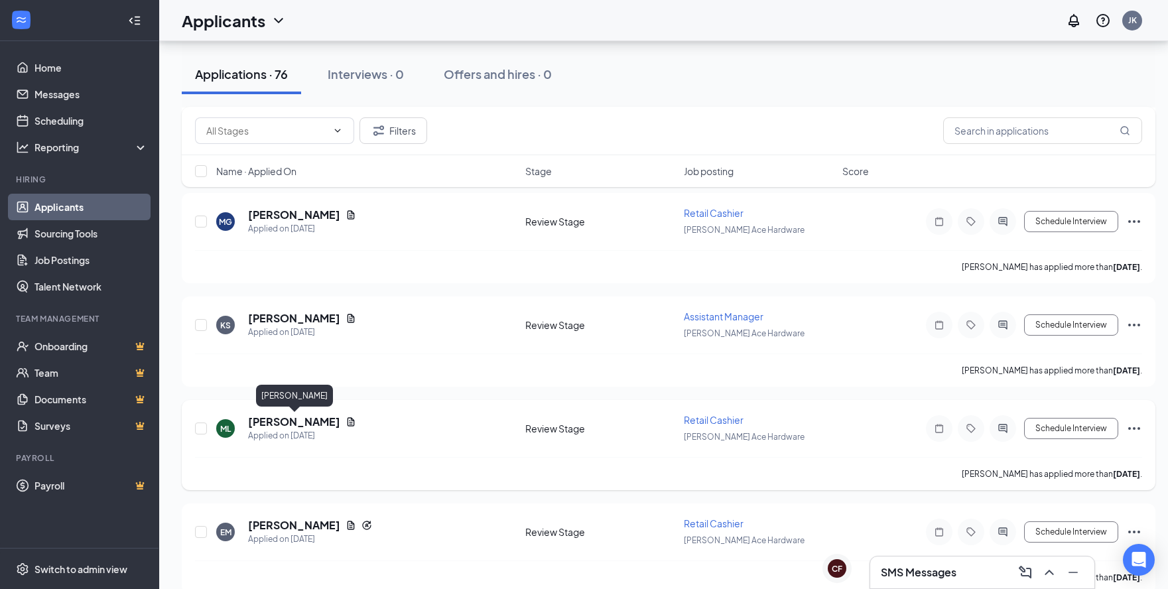
click at [311, 425] on h5 "[PERSON_NAME]" at bounding box center [294, 421] width 92 height 15
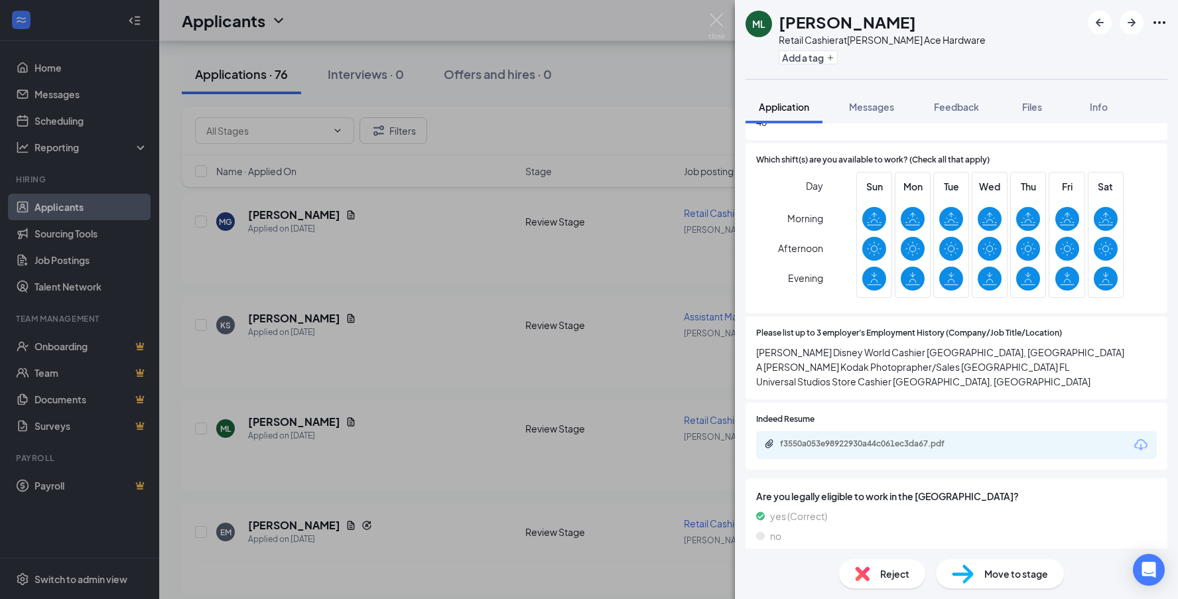
scroll to position [729, 0]
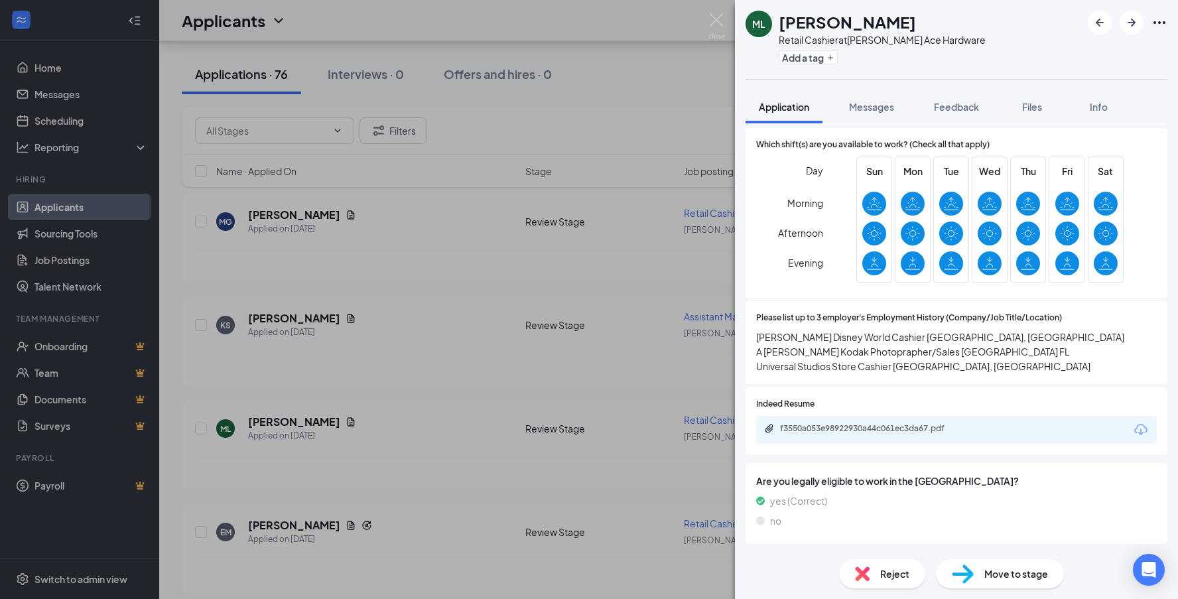
drag, startPoint x: 448, startPoint y: 567, endPoint x: 288, endPoint y: 529, distance: 164.2
click at [442, 567] on div "ML [PERSON_NAME] Retail Cashier at [PERSON_NAME] Ace Hardware Add a tag Applica…" at bounding box center [589, 299] width 1178 height 599
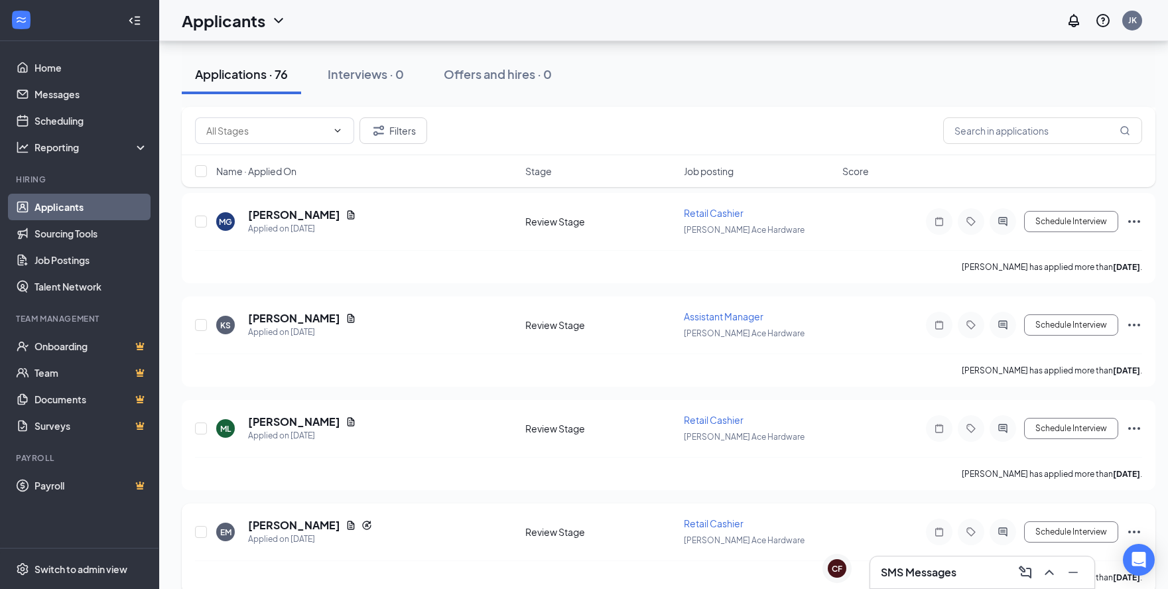
click at [275, 528] on h5 "[PERSON_NAME]" at bounding box center [294, 525] width 92 height 15
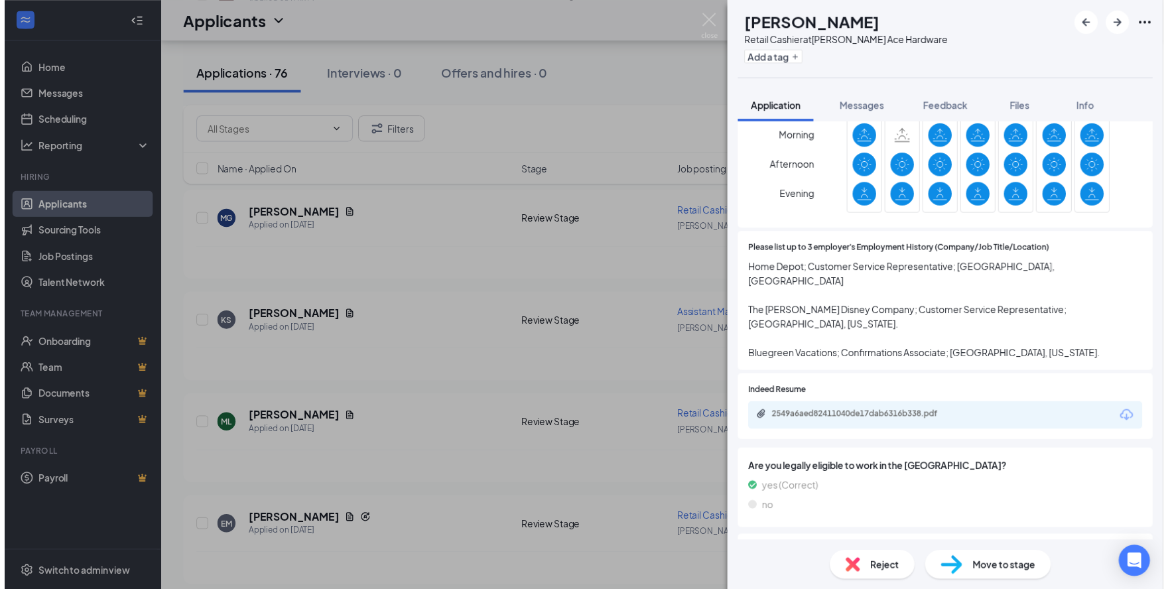
scroll to position [862, 0]
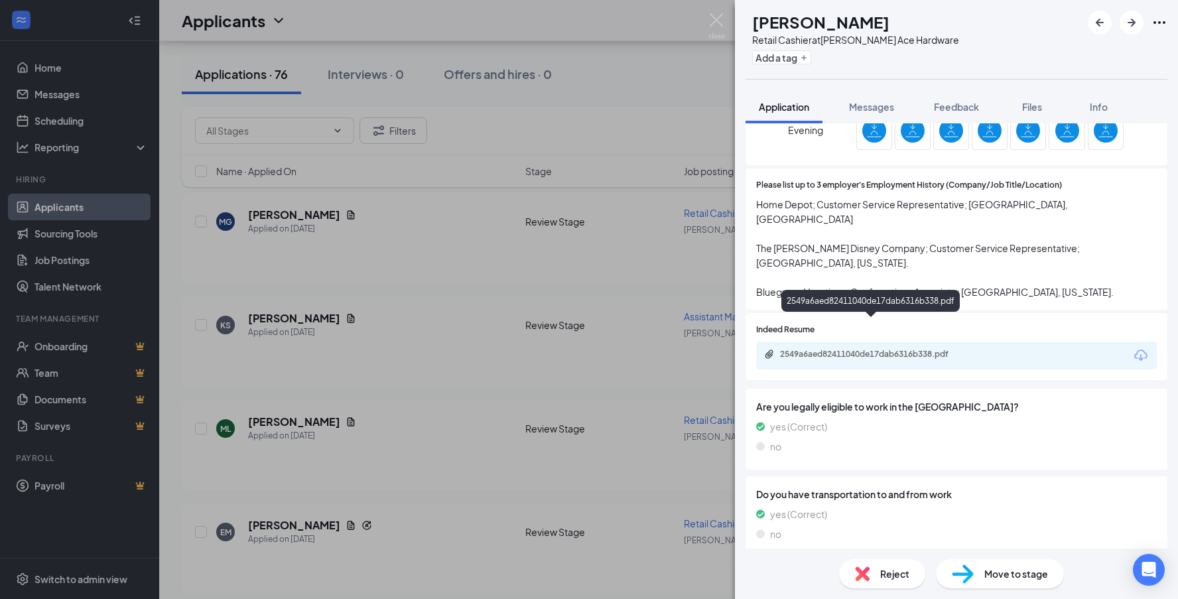
click at [842, 349] on div "2549a6aed82411040de17dab6316b338.pdf" at bounding box center [873, 354] width 186 height 11
click at [678, 90] on div "EM [PERSON_NAME] Retail Cashier at [PERSON_NAME] Ace Hardware Add a tag Applica…" at bounding box center [589, 299] width 1178 height 599
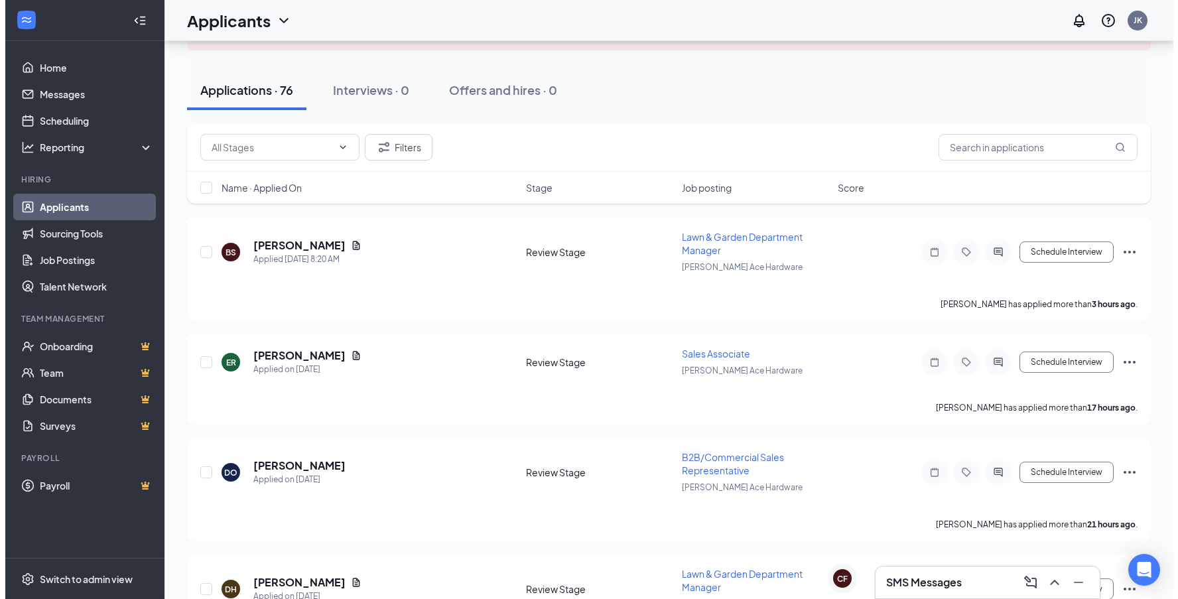
scroll to position [72, 0]
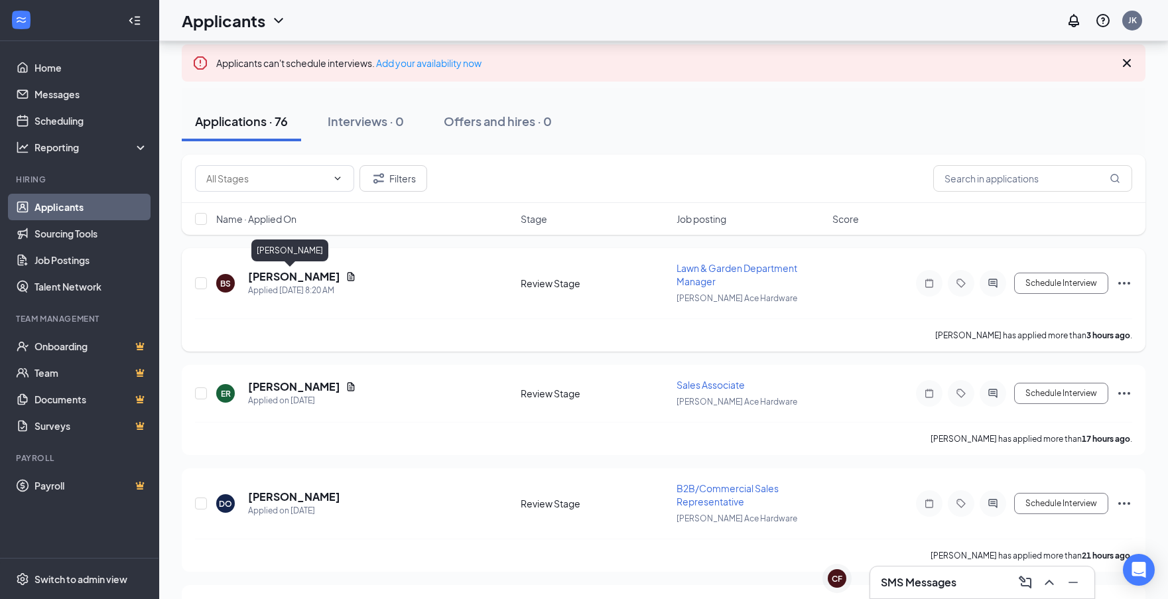
click at [297, 278] on h5 "[PERSON_NAME]" at bounding box center [294, 276] width 92 height 15
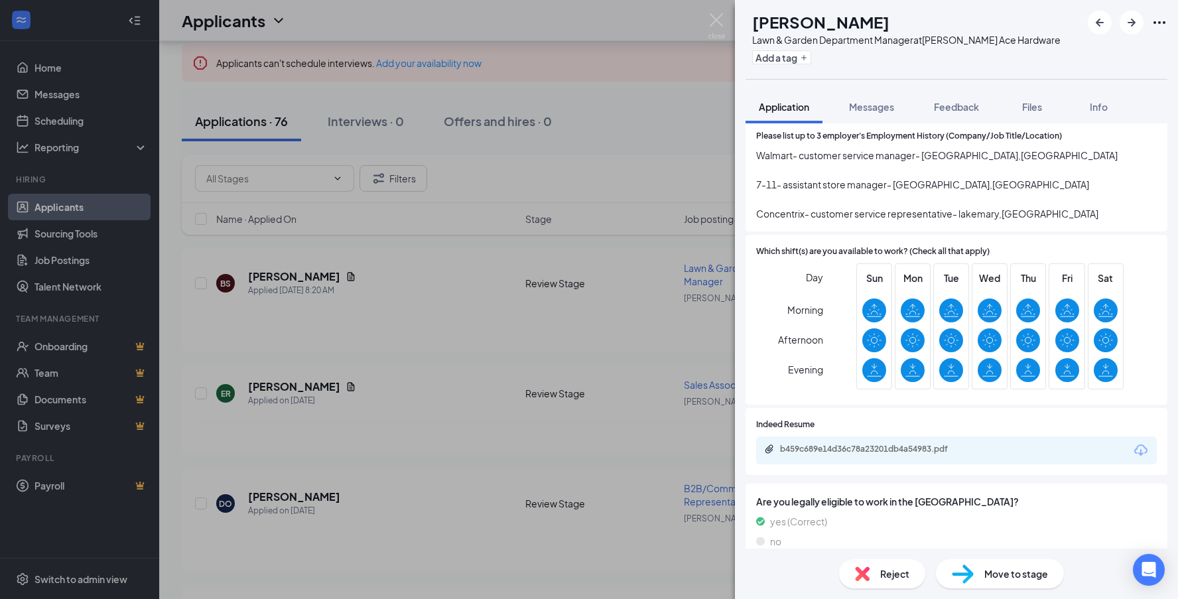
scroll to position [663, 0]
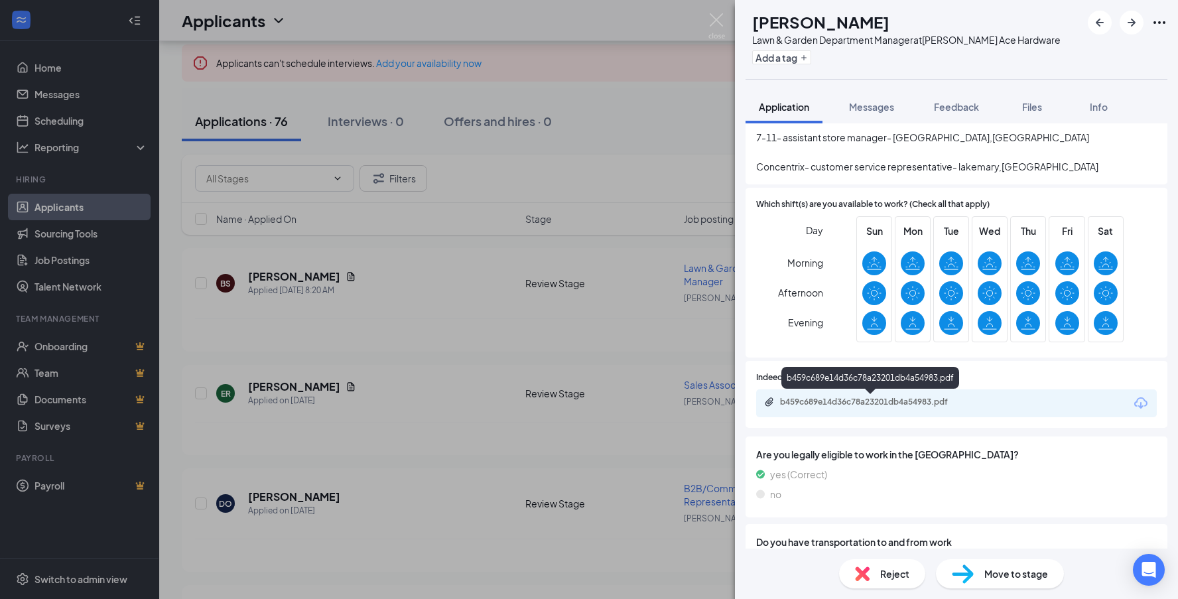
click at [882, 399] on div "b459c689e14d36c78a23201db4a54983.pdf" at bounding box center [873, 402] width 186 height 11
